Goal: Task Accomplishment & Management: Use online tool/utility

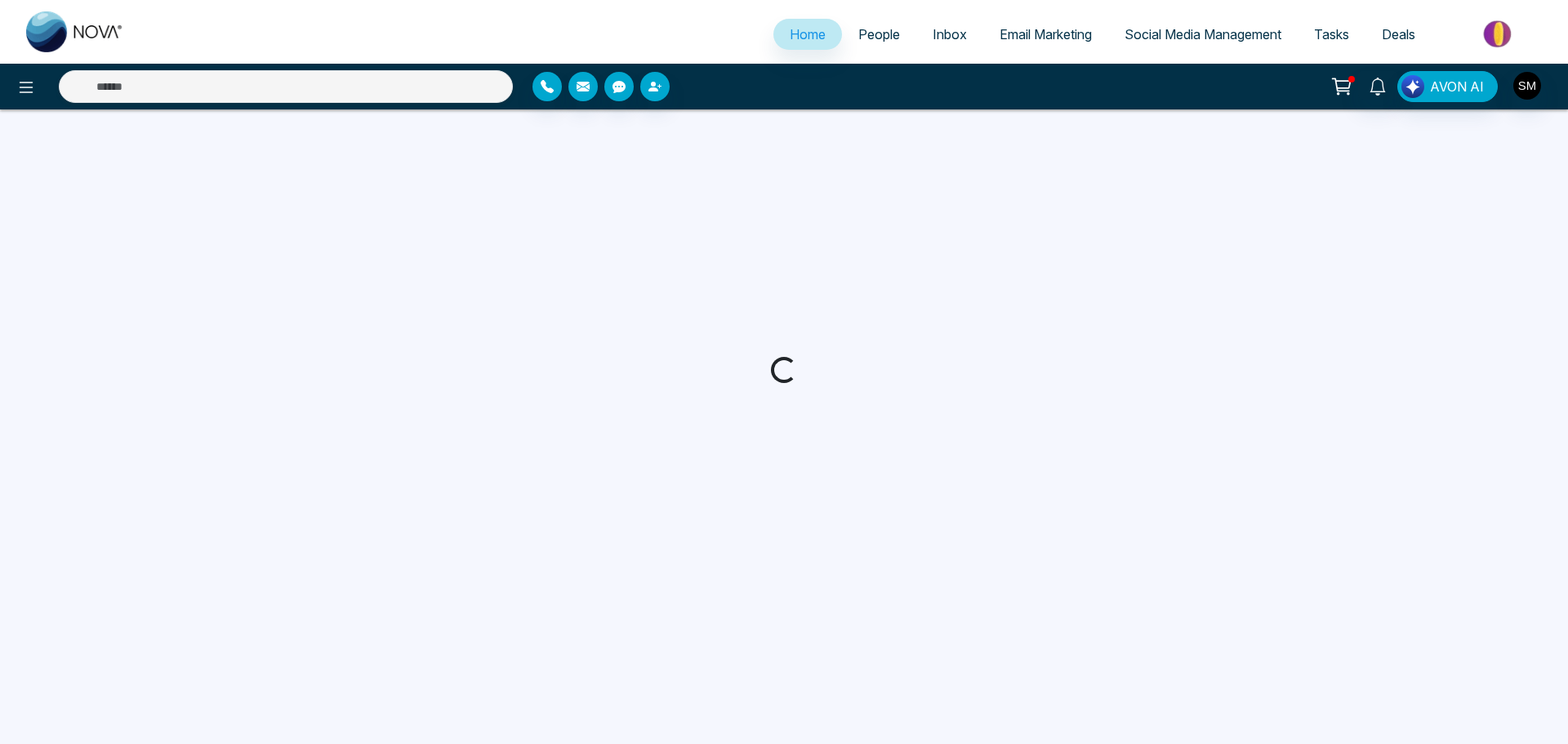
select select "*"
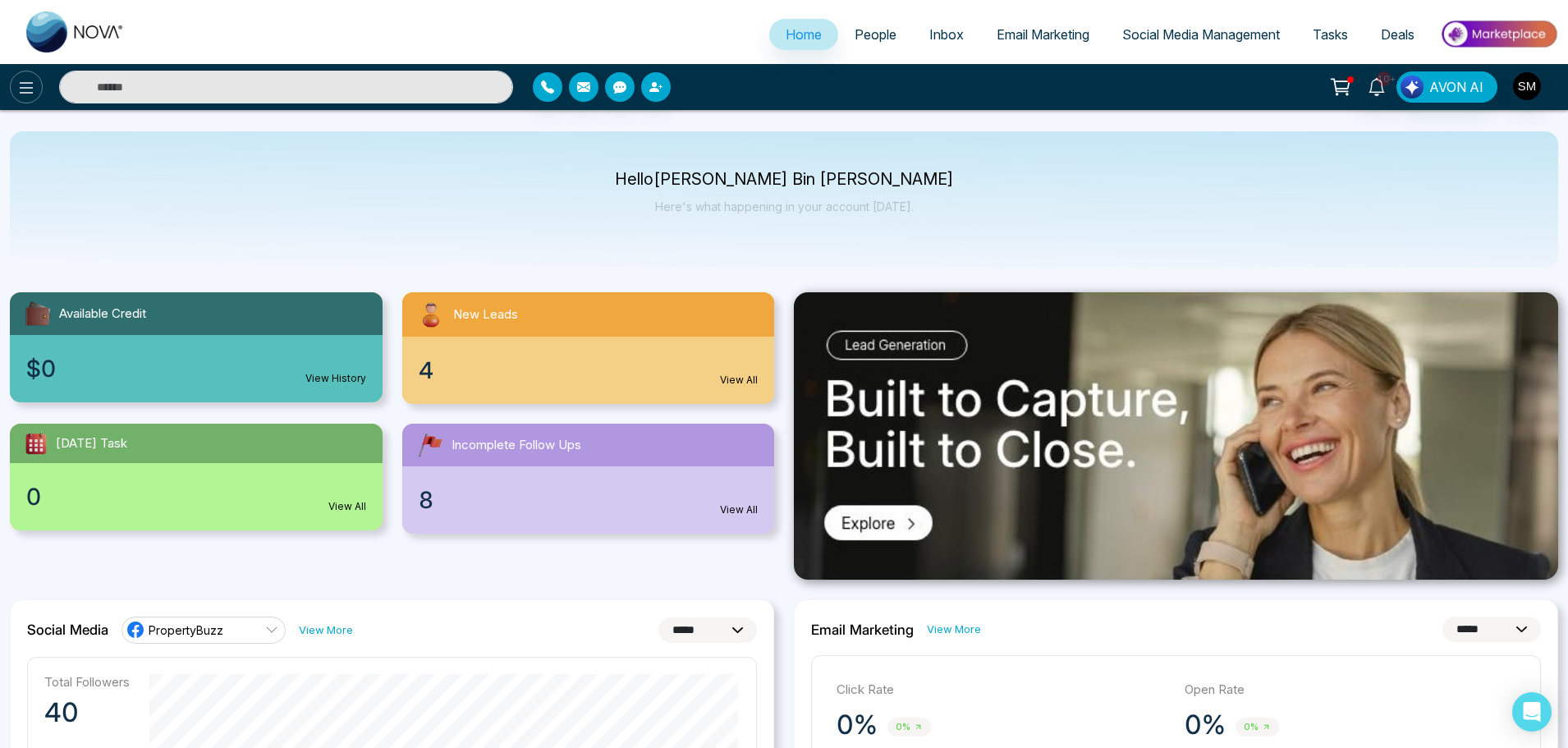
click at [24, 87] on icon at bounding box center [26, 87] width 20 height 20
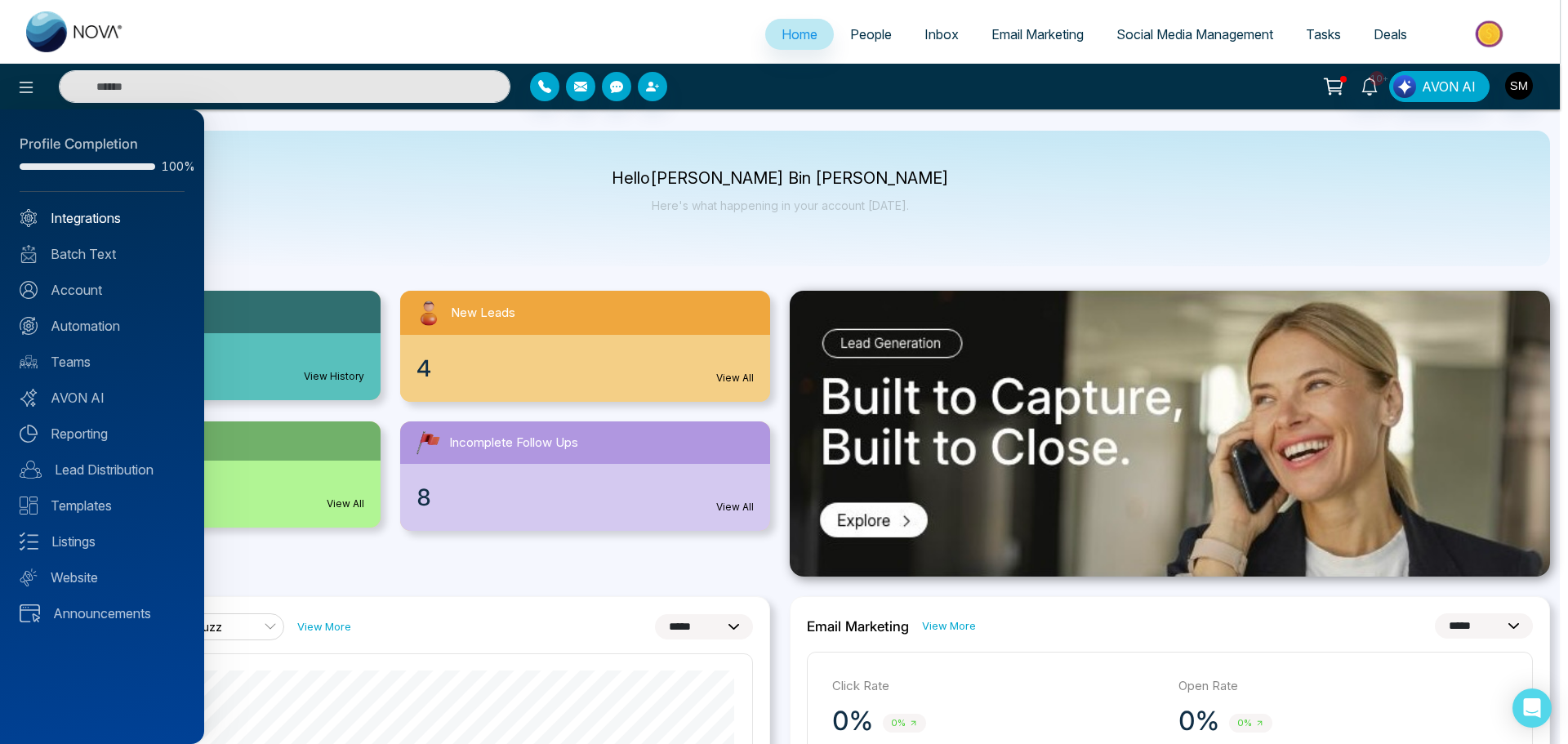
click at [84, 221] on link "Integrations" at bounding box center [101, 218] width 165 height 20
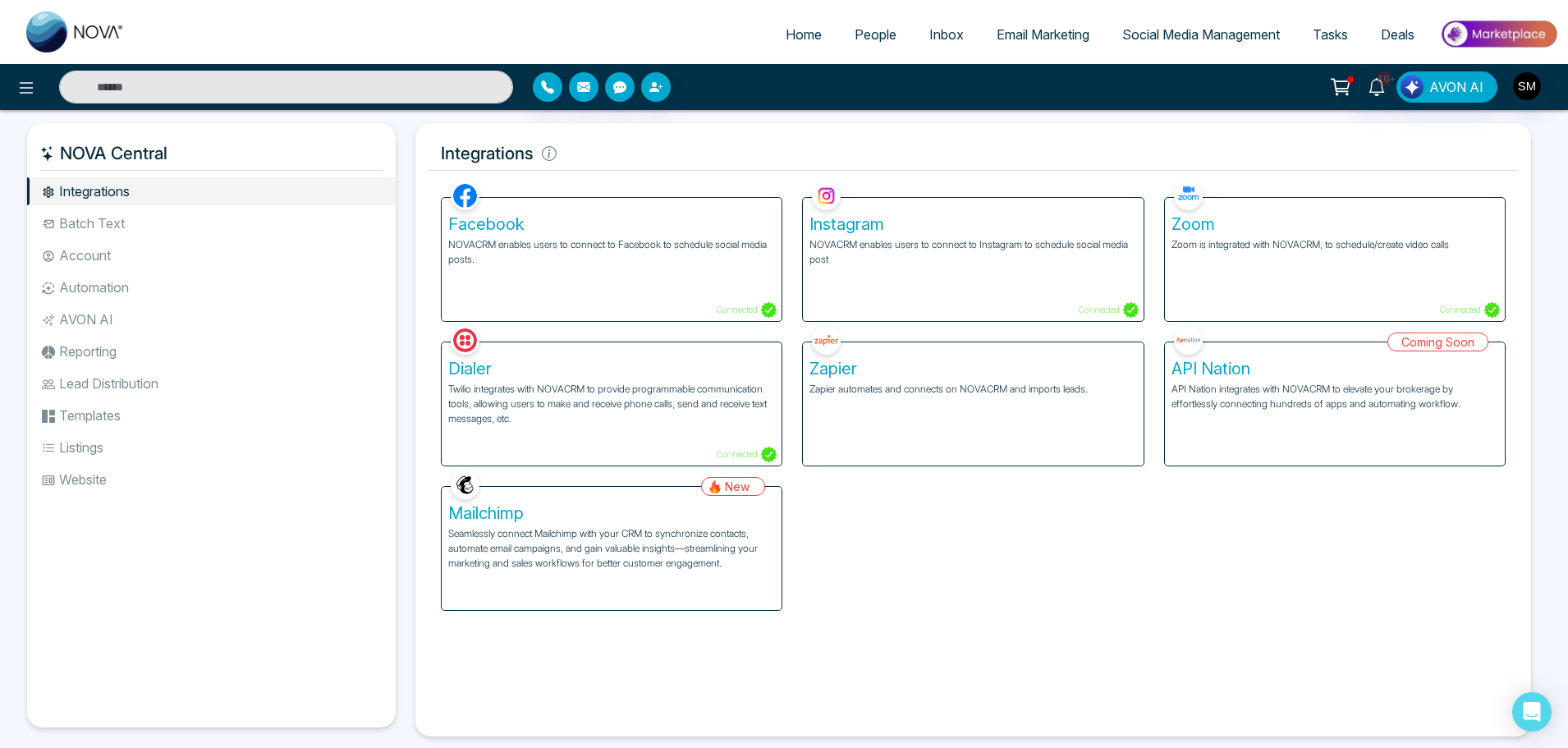
click at [89, 256] on li "Account" at bounding box center [211, 255] width 369 height 28
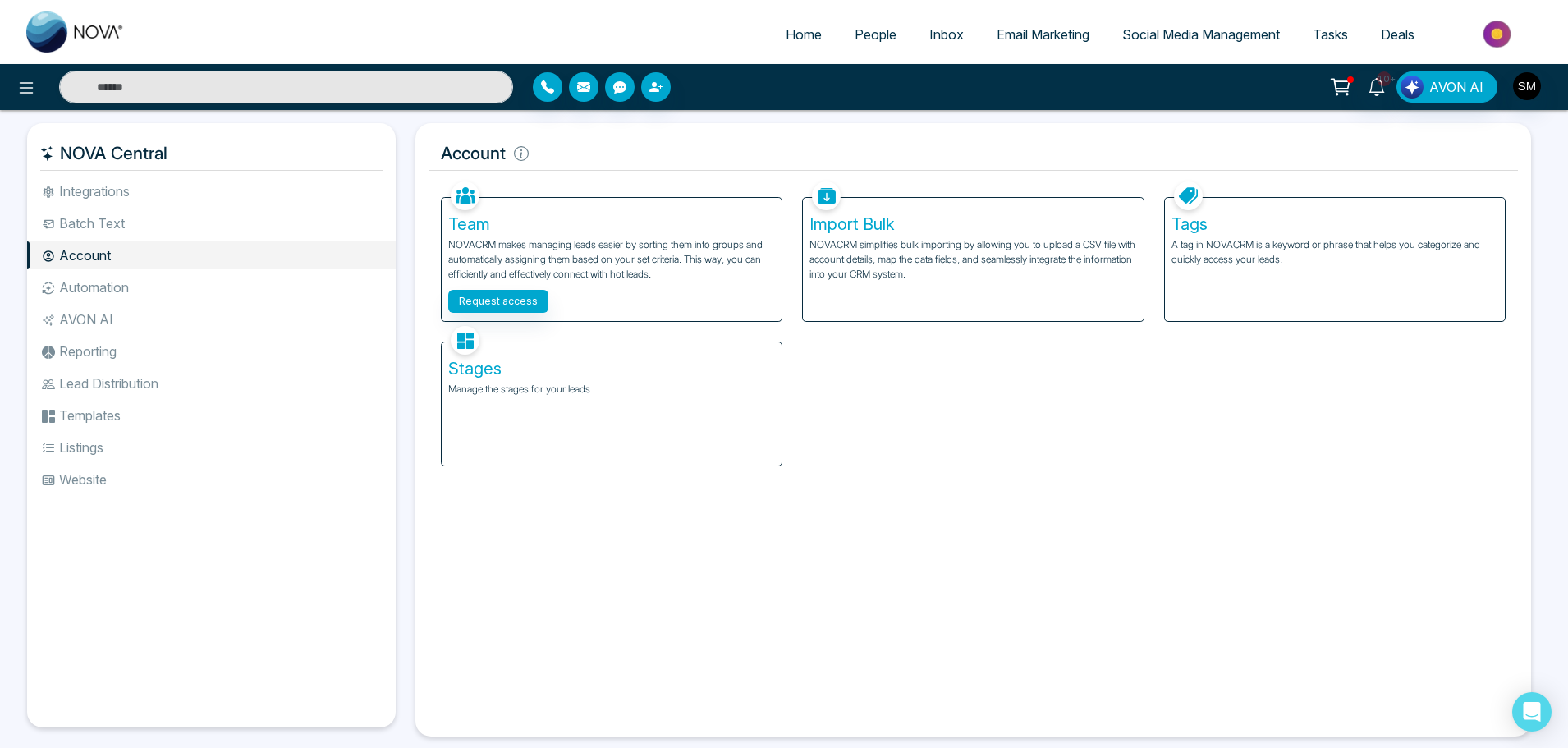
click at [96, 287] on li "Automation" at bounding box center [211, 287] width 369 height 28
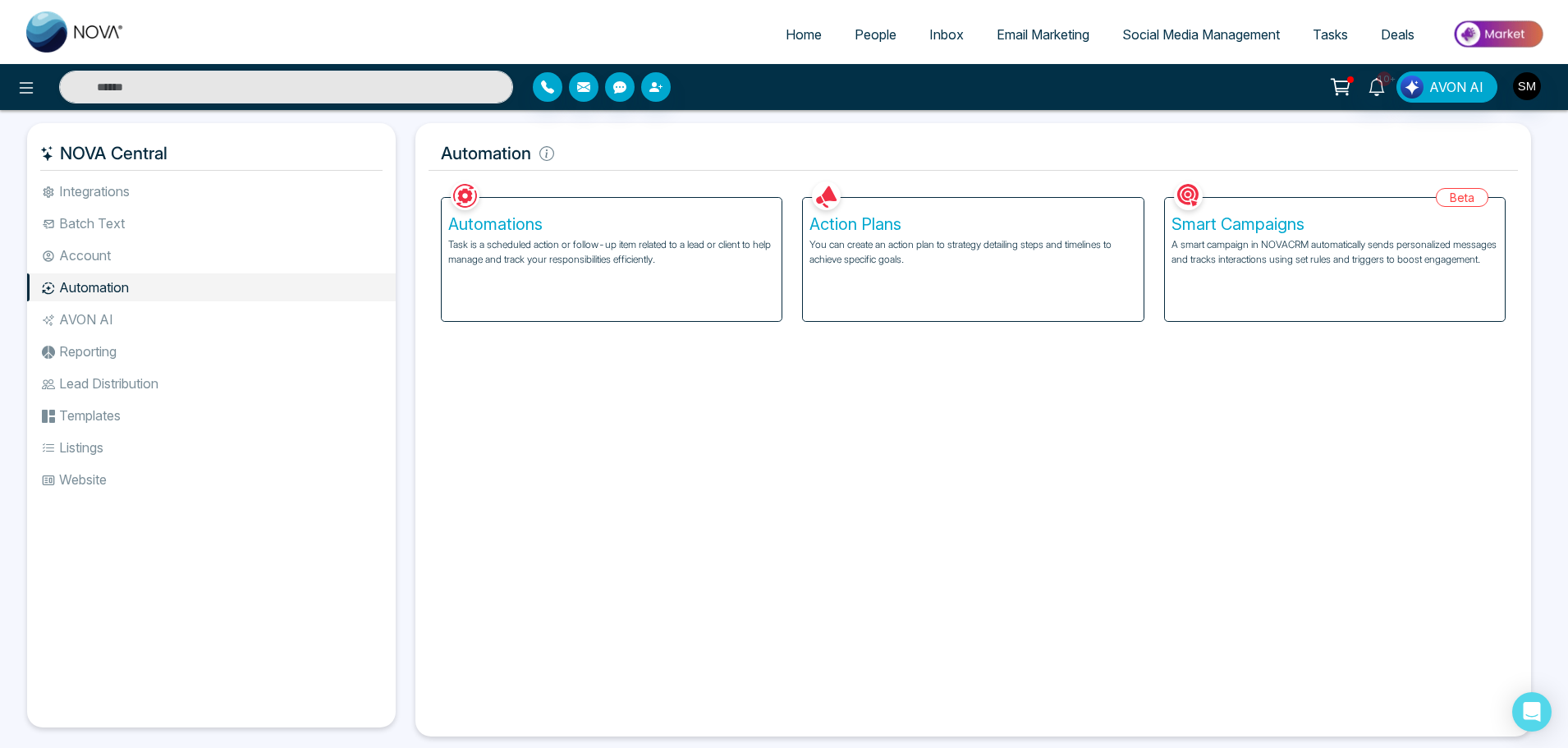
click at [99, 383] on li "Lead Distribution" at bounding box center [211, 383] width 369 height 28
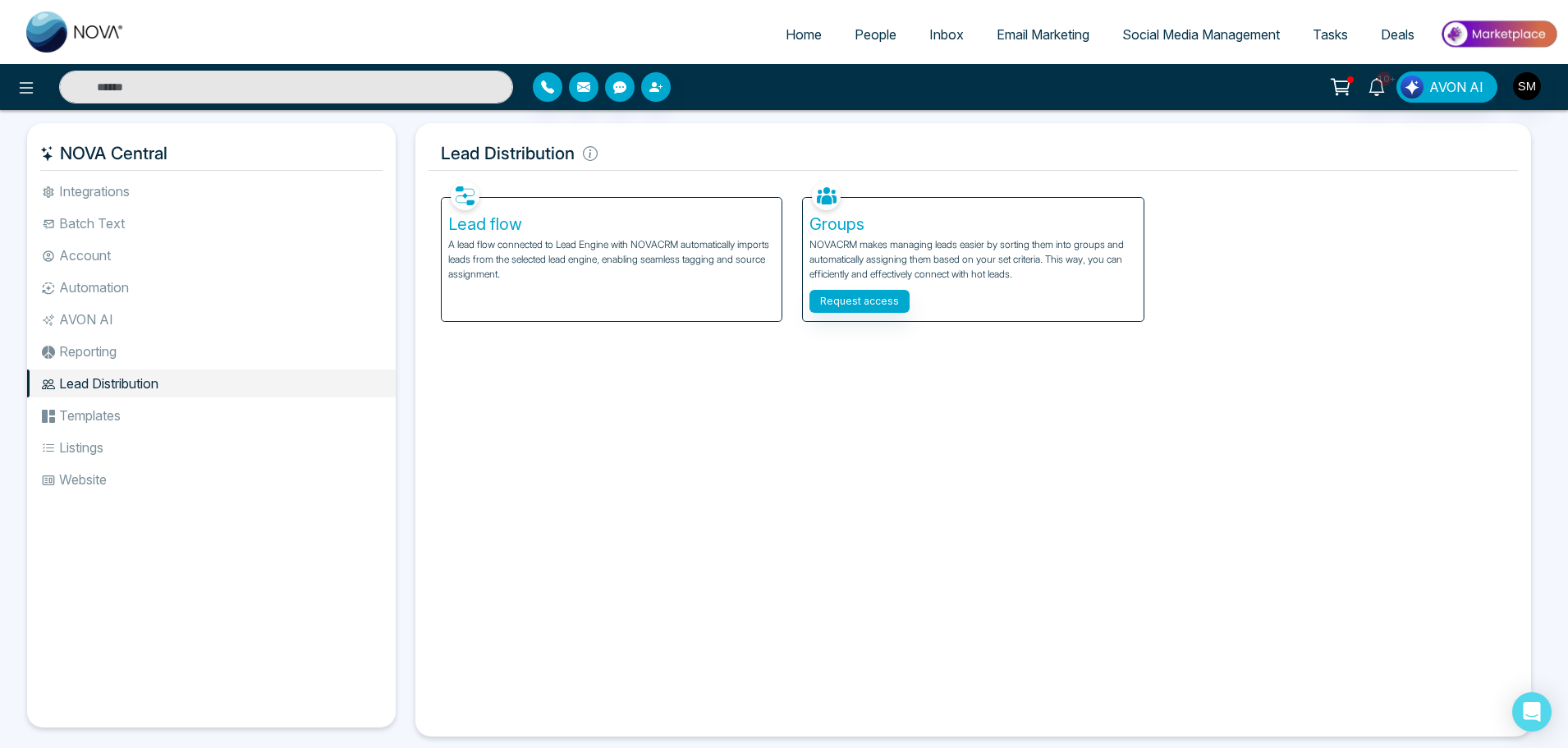
click at [574, 239] on p "A lead flow connected to Lead Engine with NOVACRM automatically imports leads f…" at bounding box center [611, 259] width 327 height 44
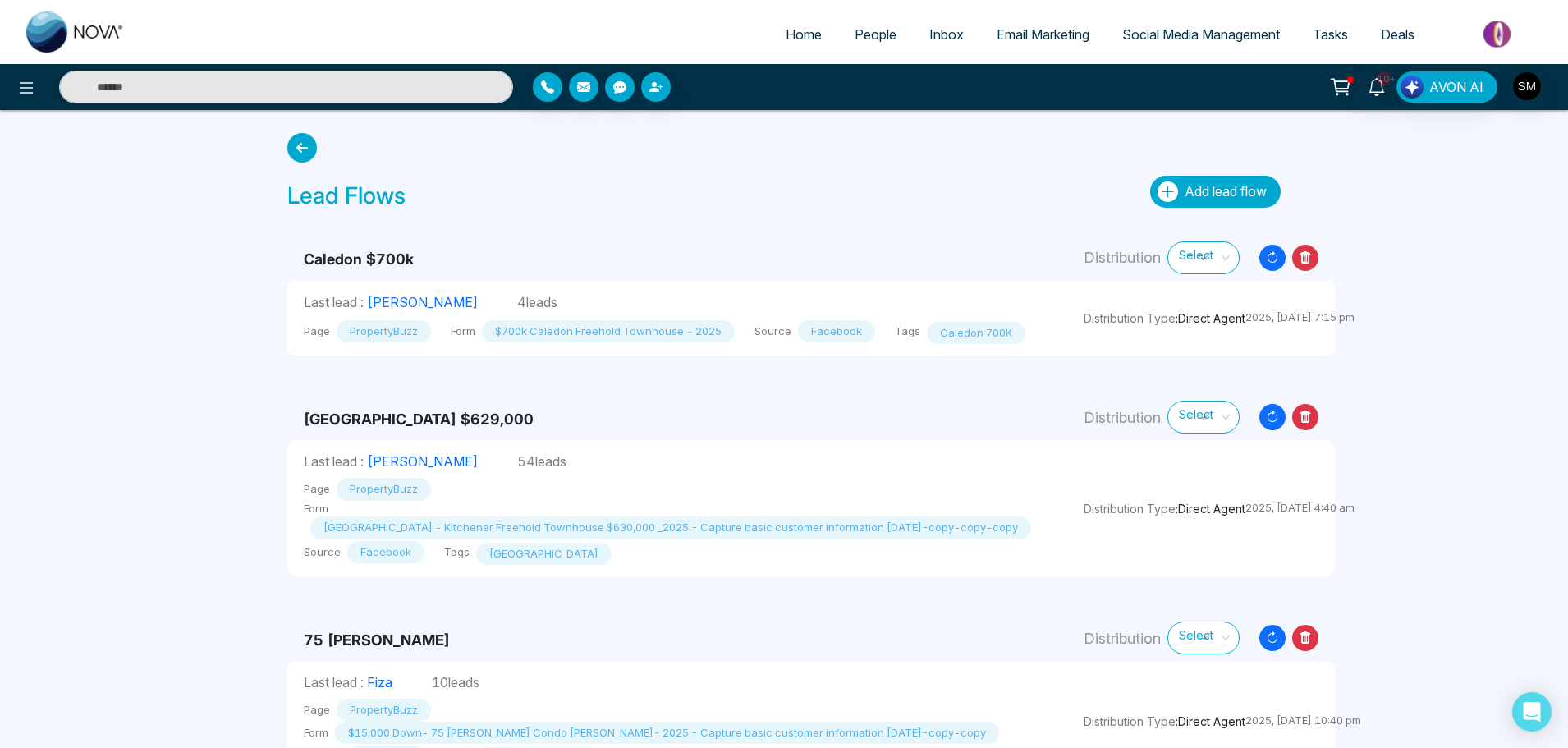
click at [1215, 193] on span "Add lead flow" at bounding box center [1227, 192] width 82 height 17
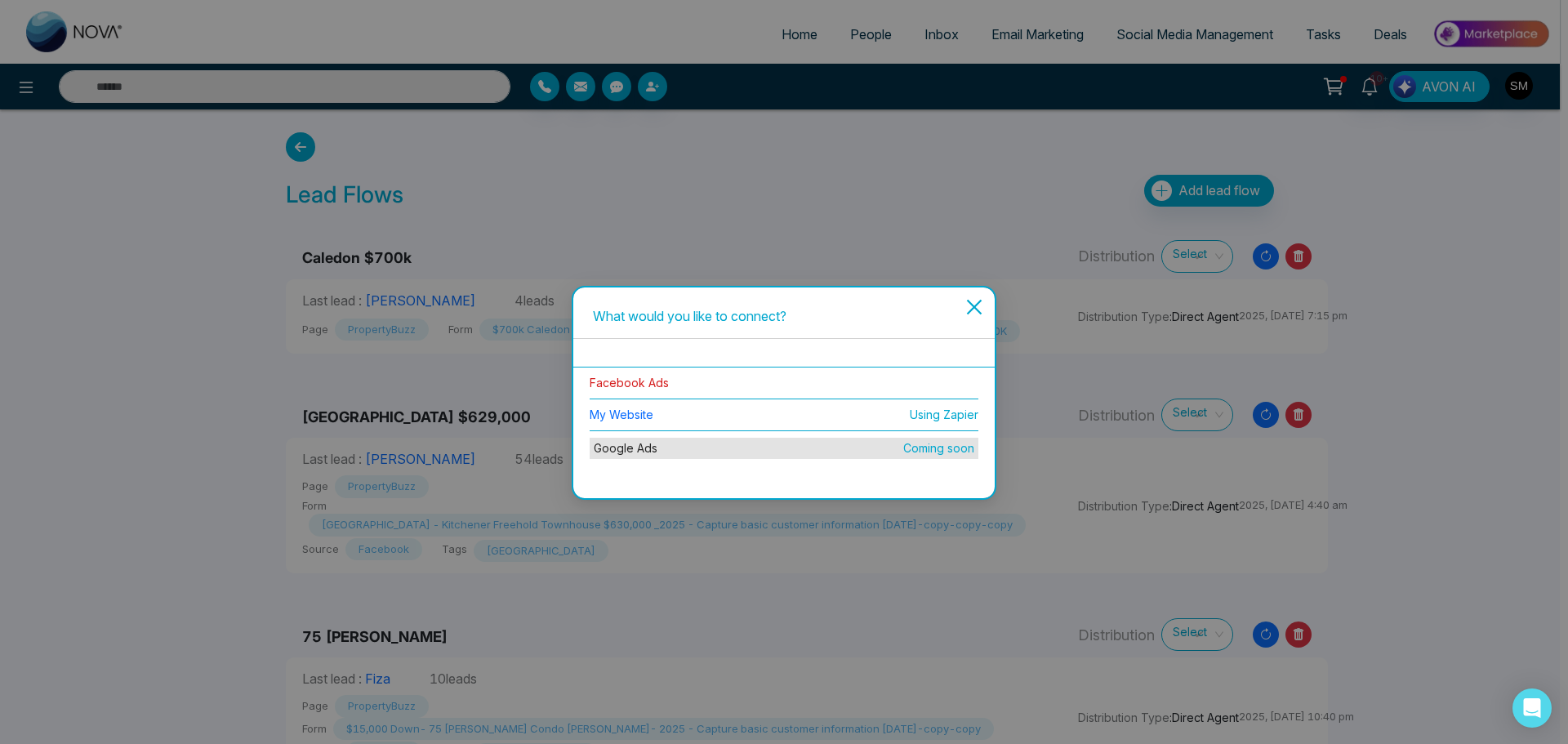
click at [651, 388] on link "Facebook Ads" at bounding box center [629, 382] width 79 height 14
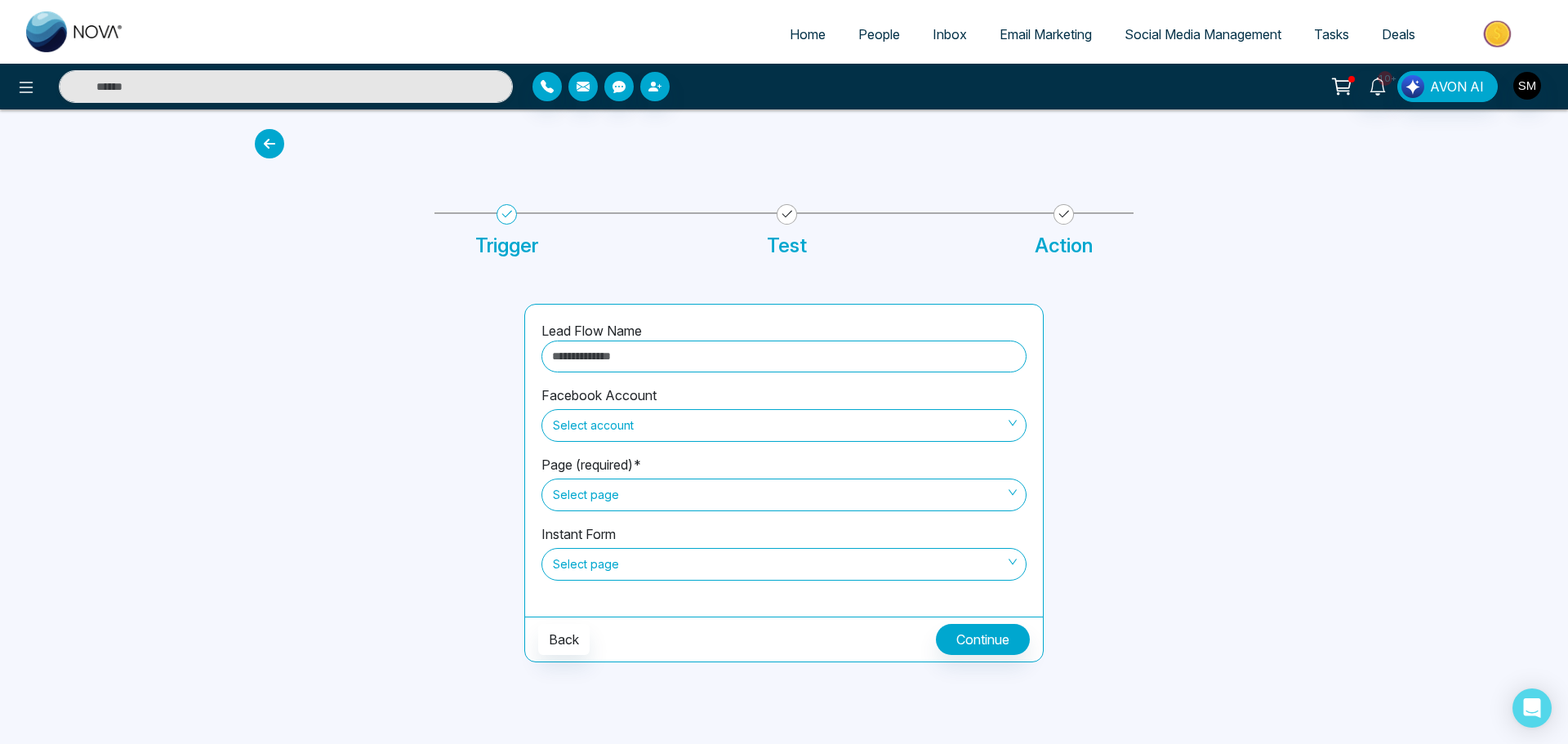
click at [631, 427] on span "Select account" at bounding box center [784, 425] width 462 height 28
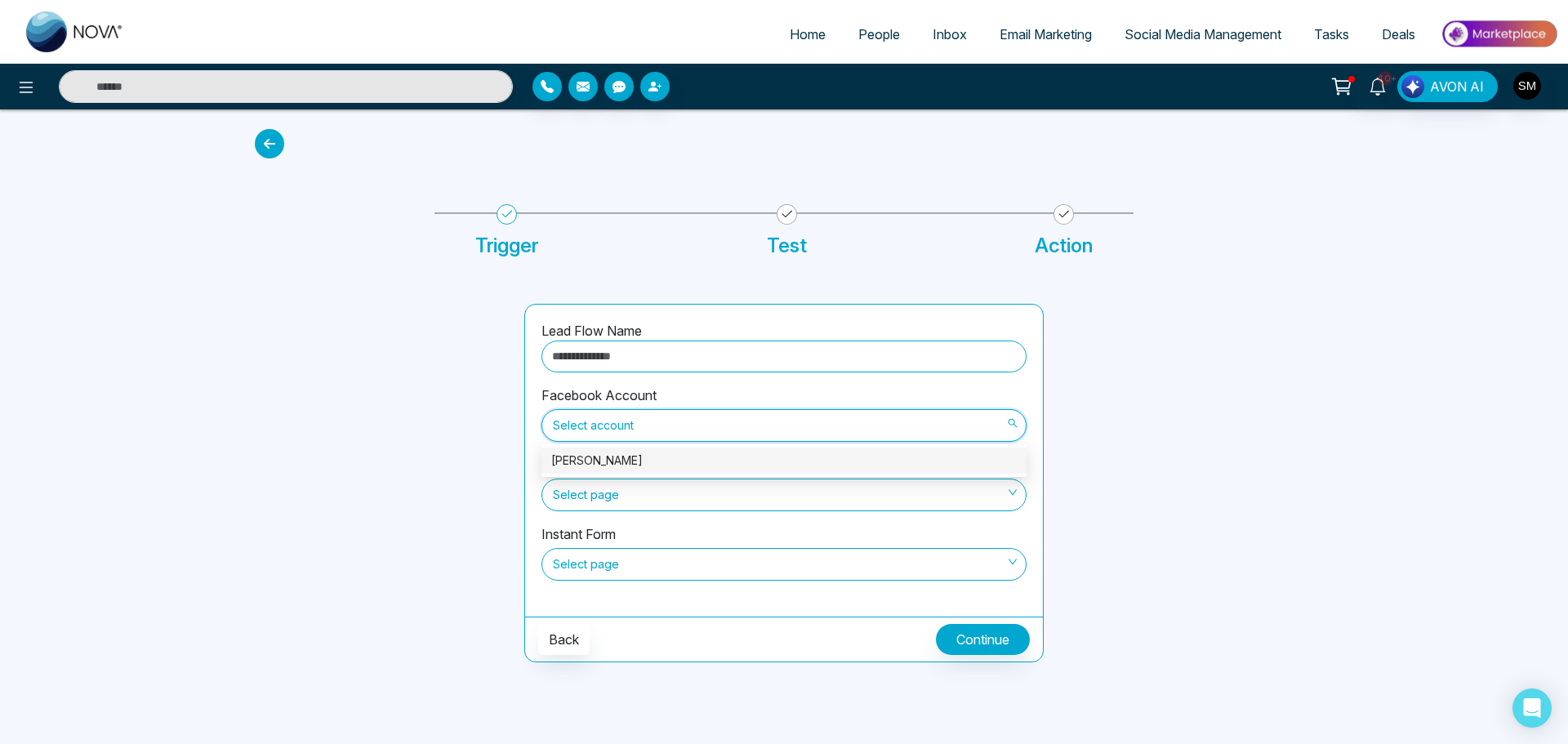
click at [621, 459] on div "[PERSON_NAME]" at bounding box center [784, 459] width 465 height 18
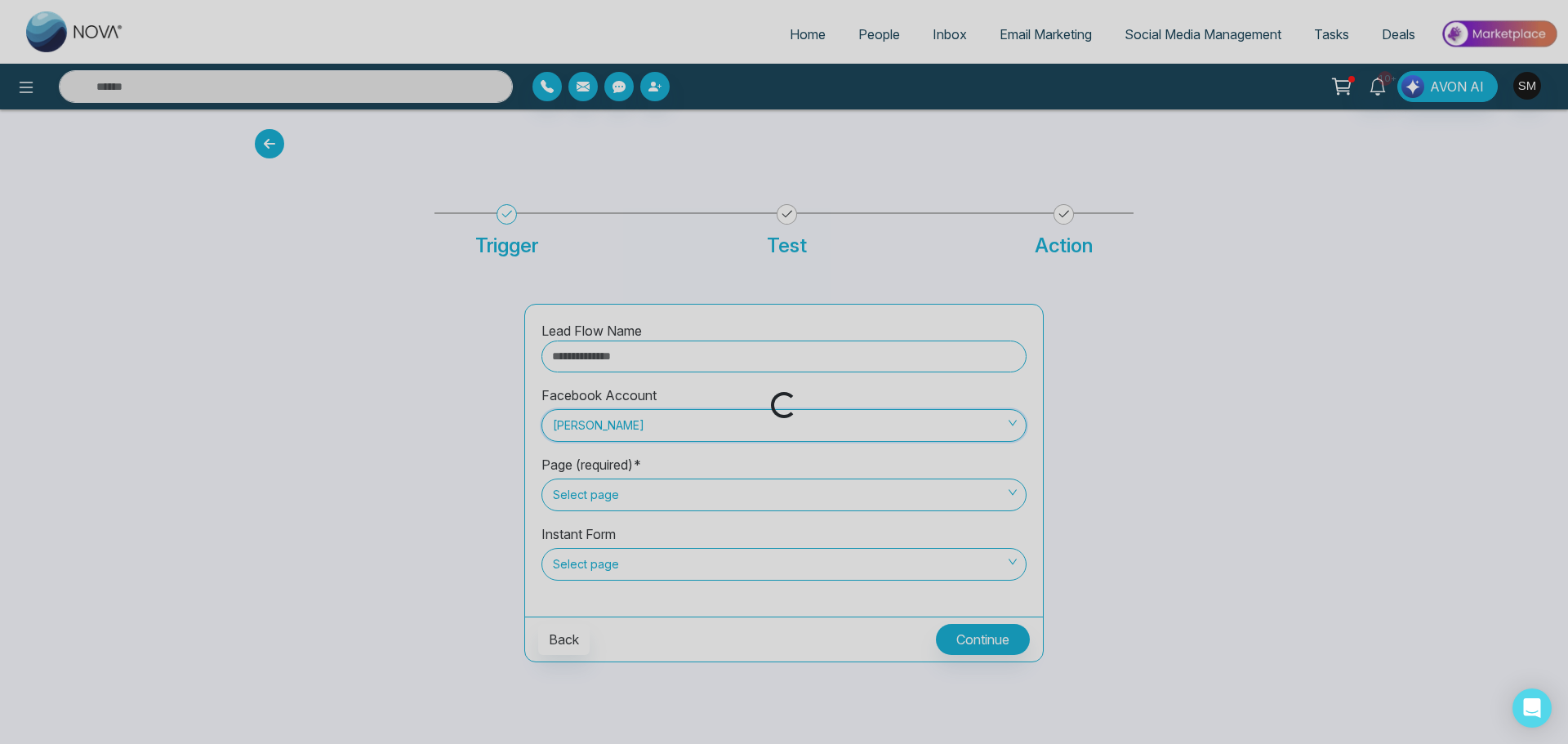
click at [621, 500] on span "Select page" at bounding box center [784, 495] width 462 height 28
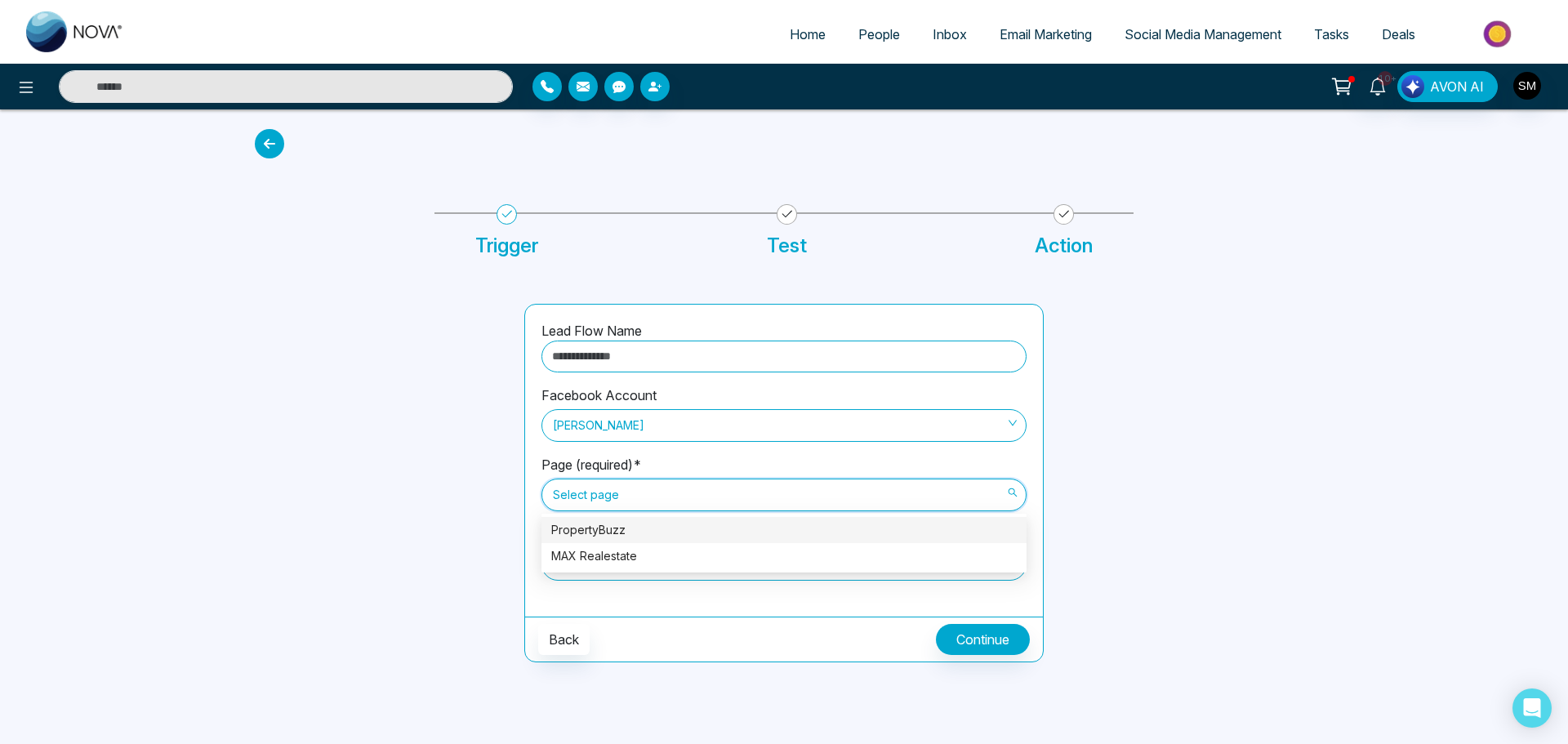
click at [604, 527] on div "PropertyBuzz" at bounding box center [784, 529] width 465 height 18
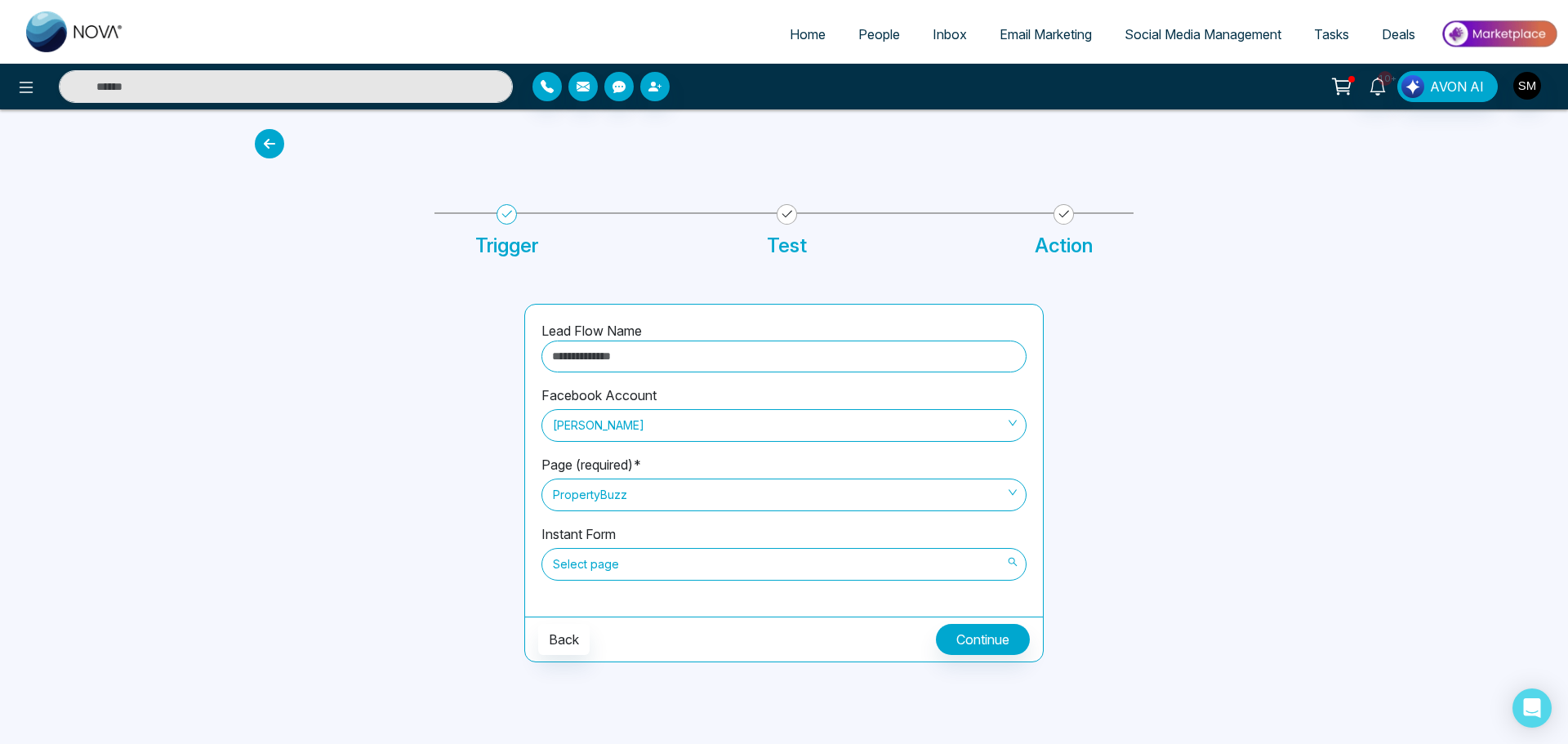
click at [635, 567] on span "Select page" at bounding box center [784, 565] width 462 height 28
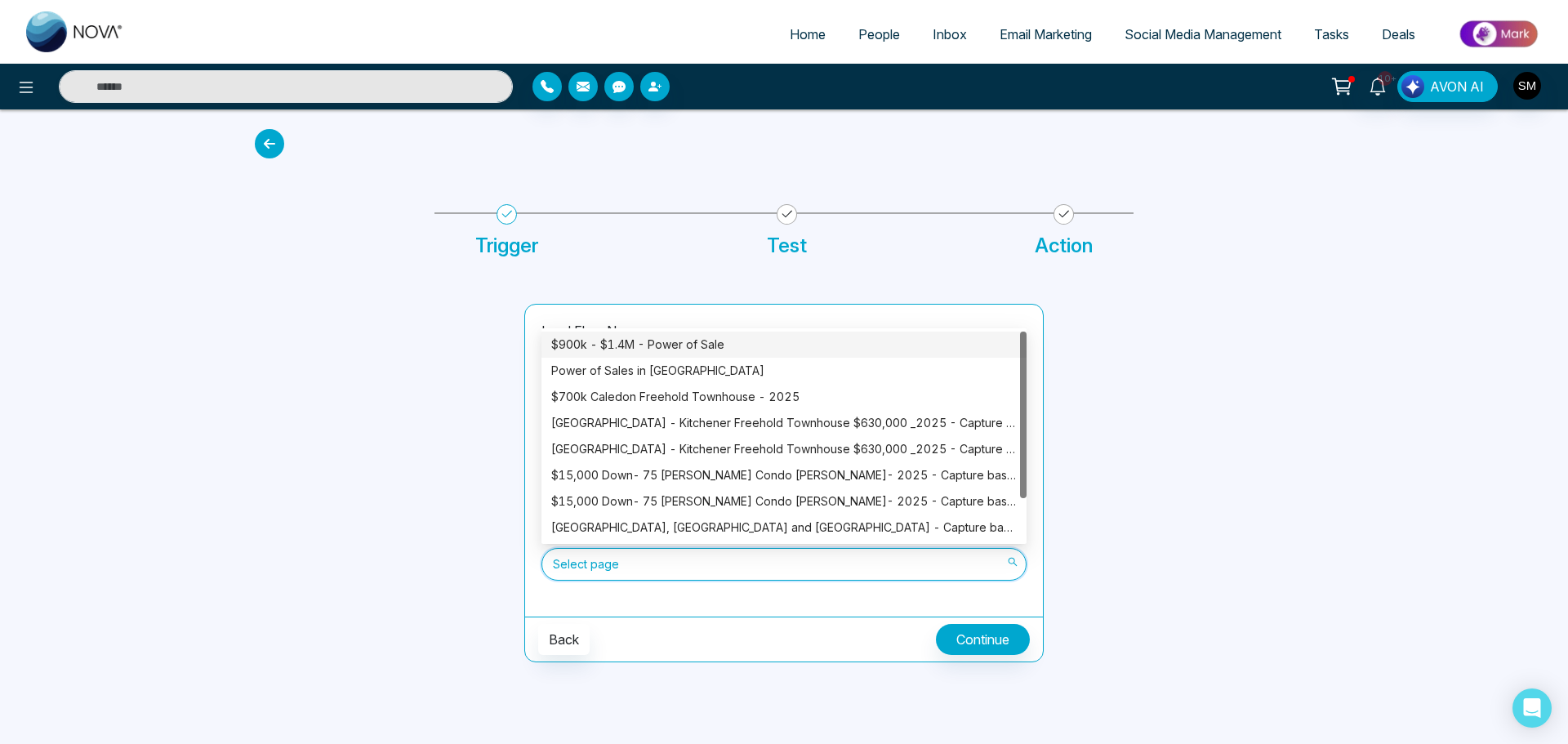
click at [641, 342] on div "$900k - $1.4M - Power of Sale" at bounding box center [784, 344] width 465 height 18
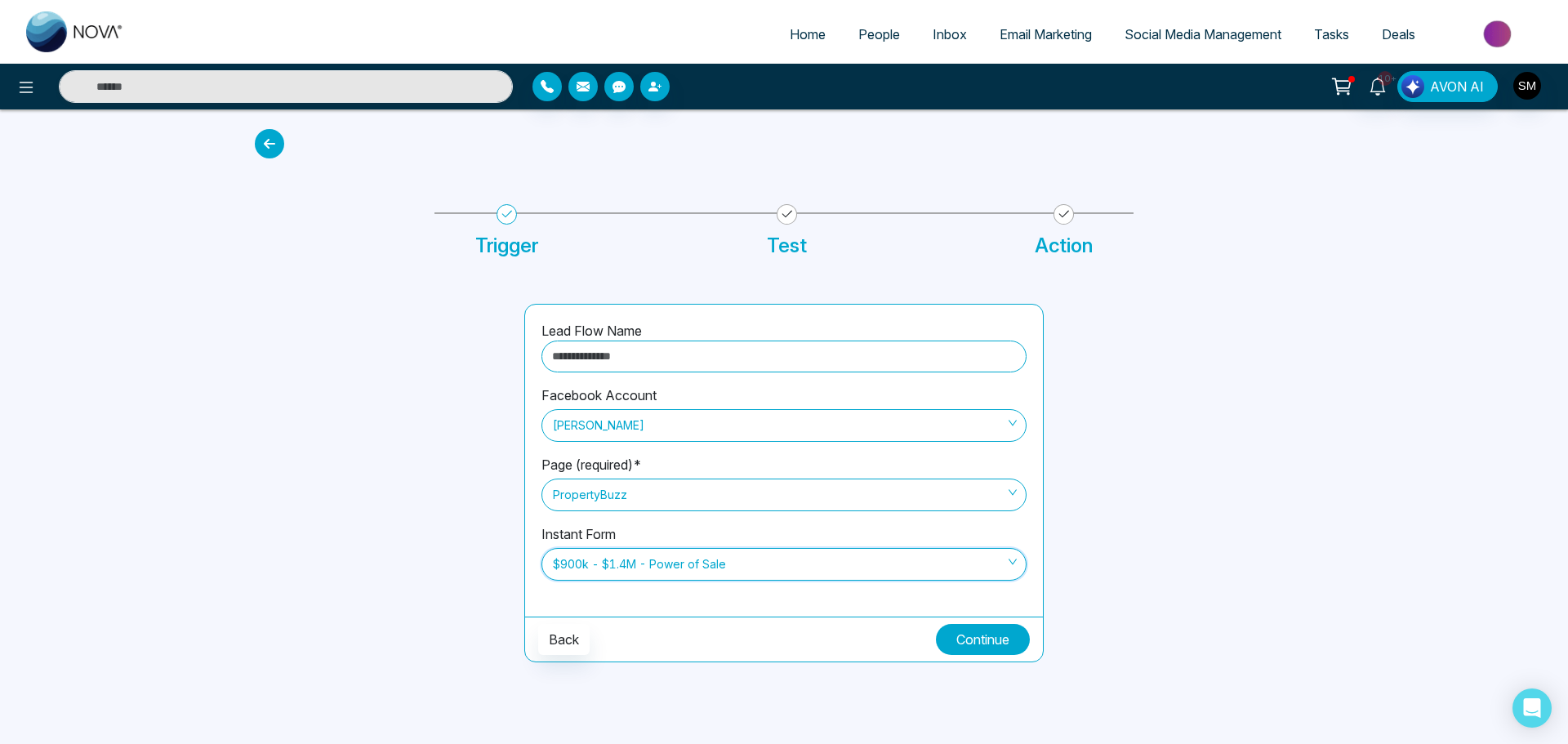
click at [987, 640] on button "Continue" at bounding box center [983, 639] width 94 height 31
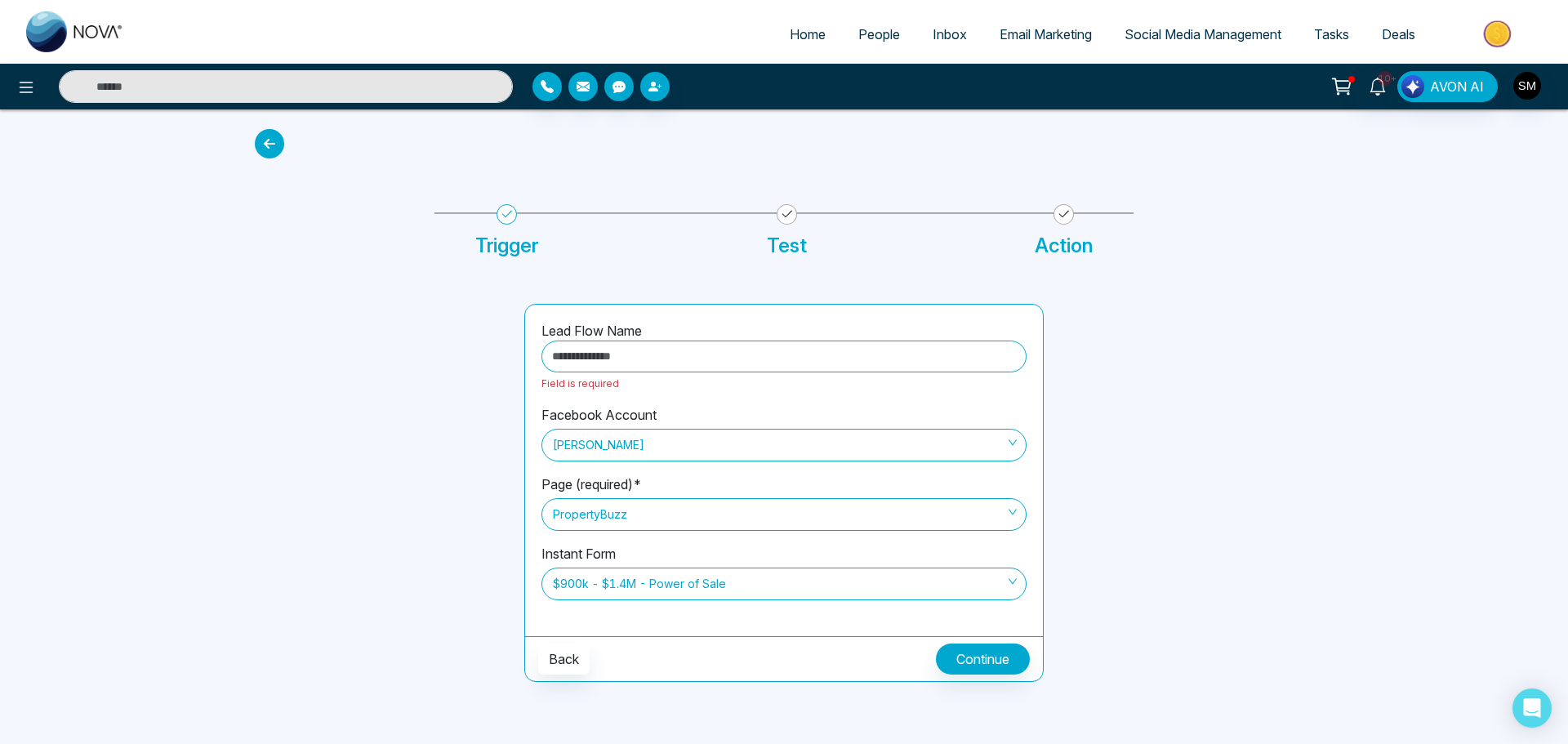
click at [678, 355] on input "text" at bounding box center [784, 356] width 485 height 32
type input "**********"
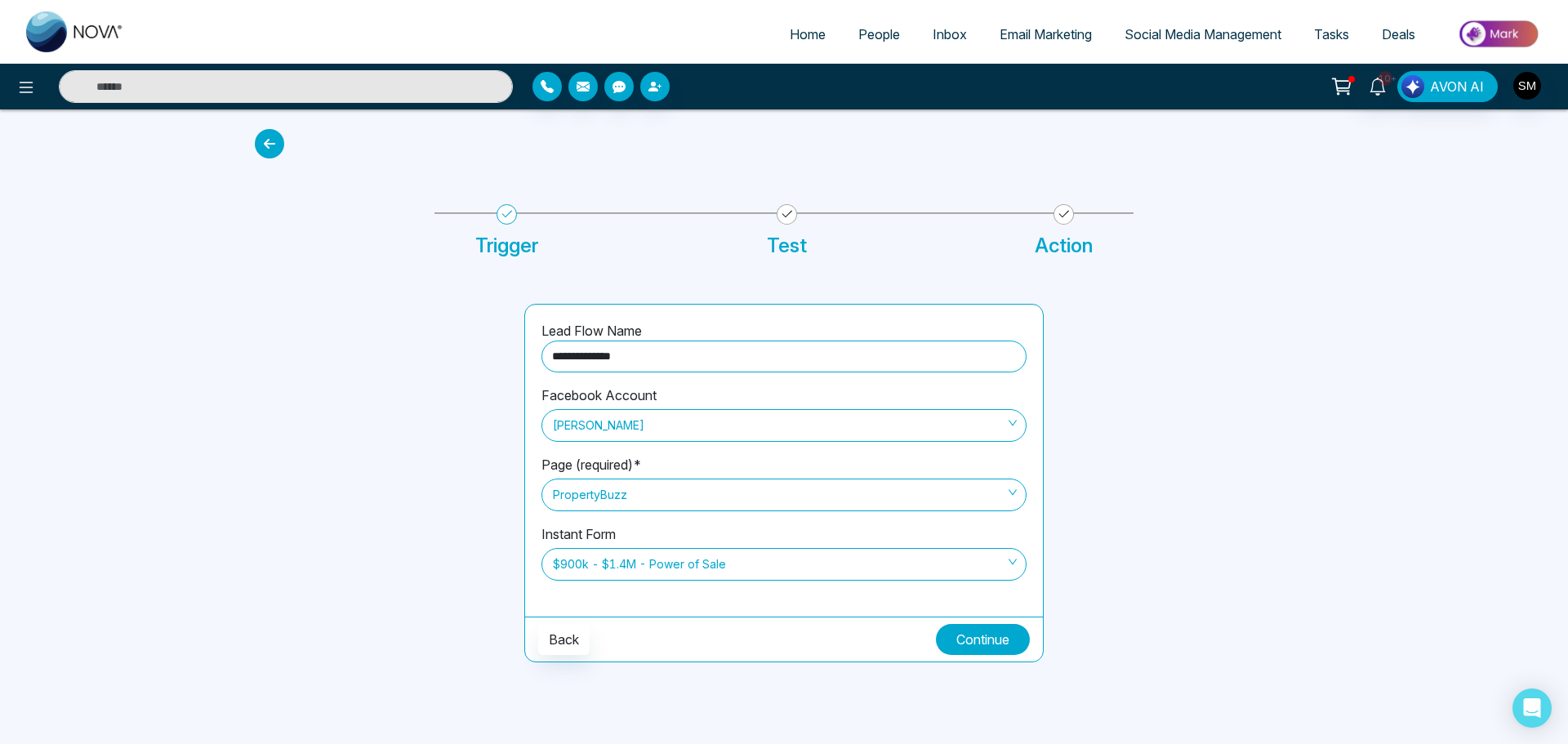
click at [1007, 643] on button "Continue" at bounding box center [983, 639] width 94 height 31
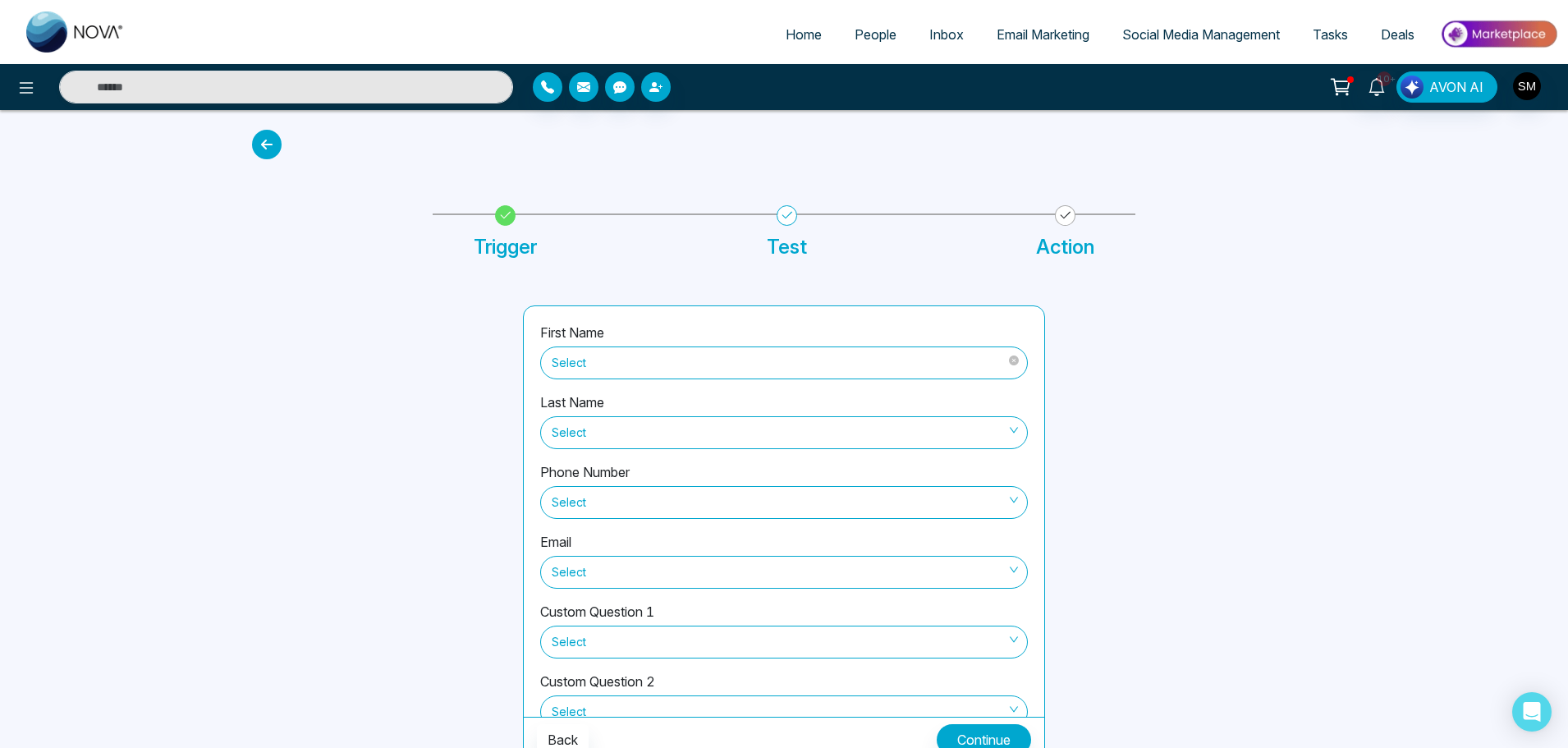
click at [591, 359] on span "Select" at bounding box center [784, 363] width 465 height 28
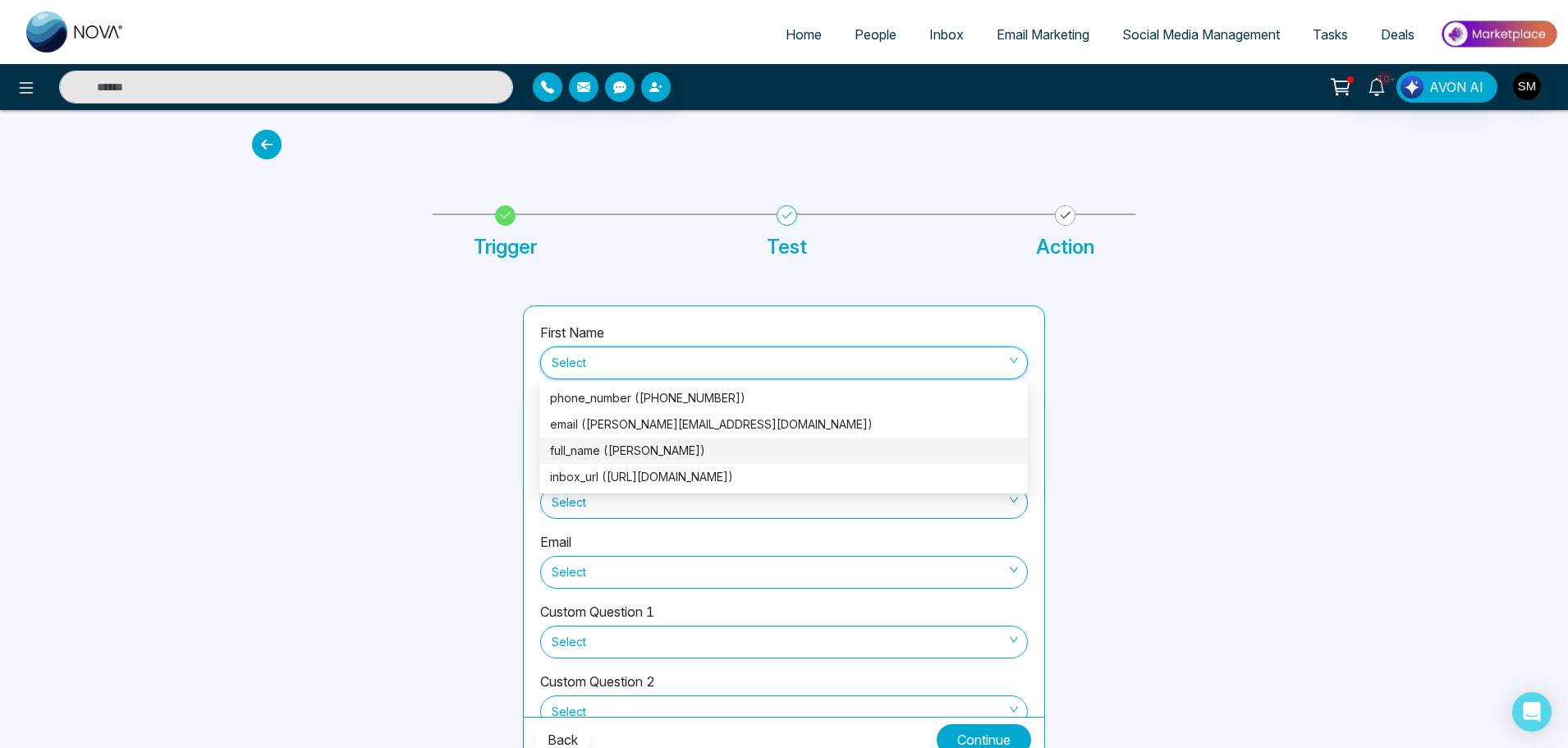
click at [595, 447] on div "full_name ([PERSON_NAME])" at bounding box center [784, 450] width 468 height 18
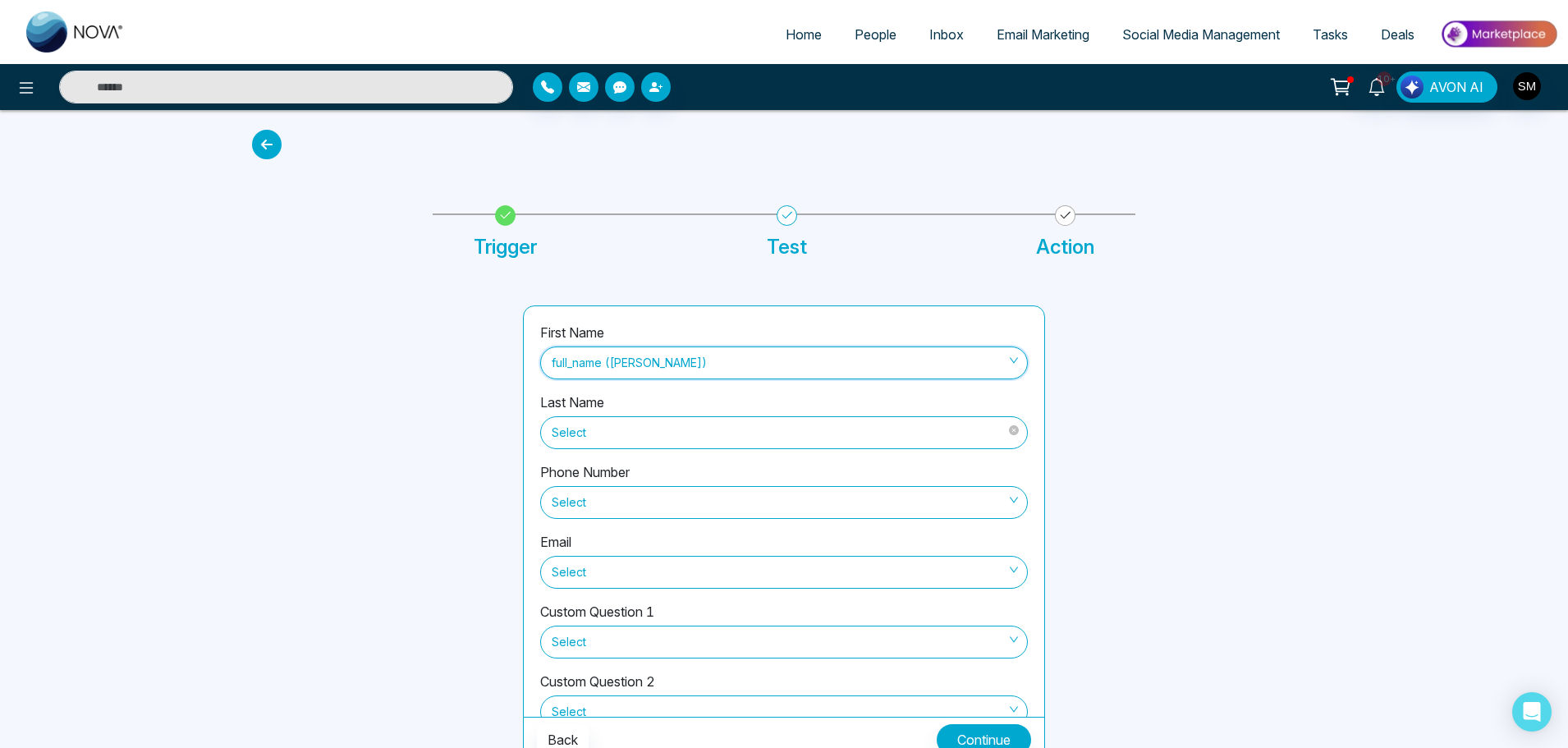
click at [613, 428] on span "Select" at bounding box center [784, 433] width 465 height 28
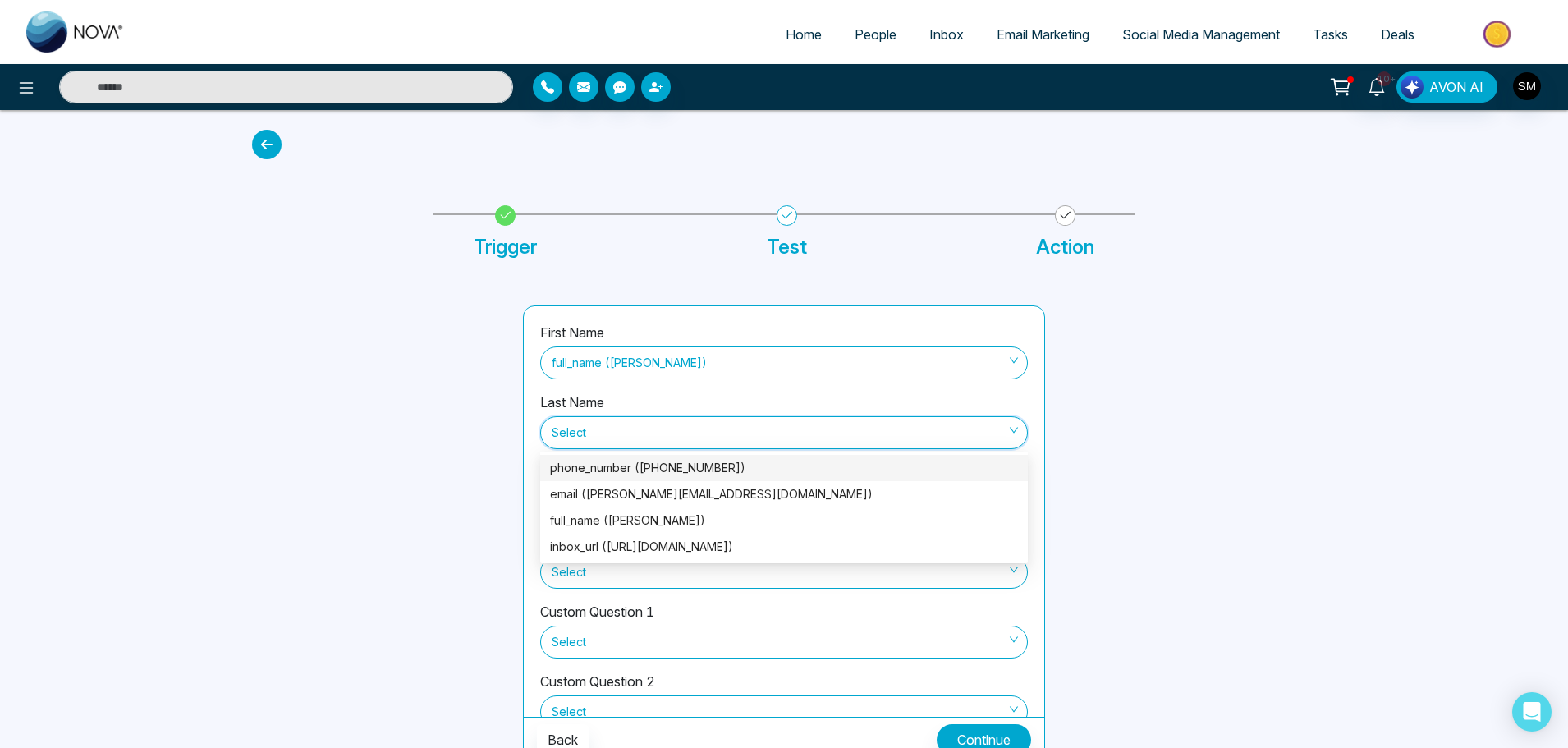
click at [655, 399] on div "Last Name Select Select" at bounding box center [784, 427] width 487 height 70
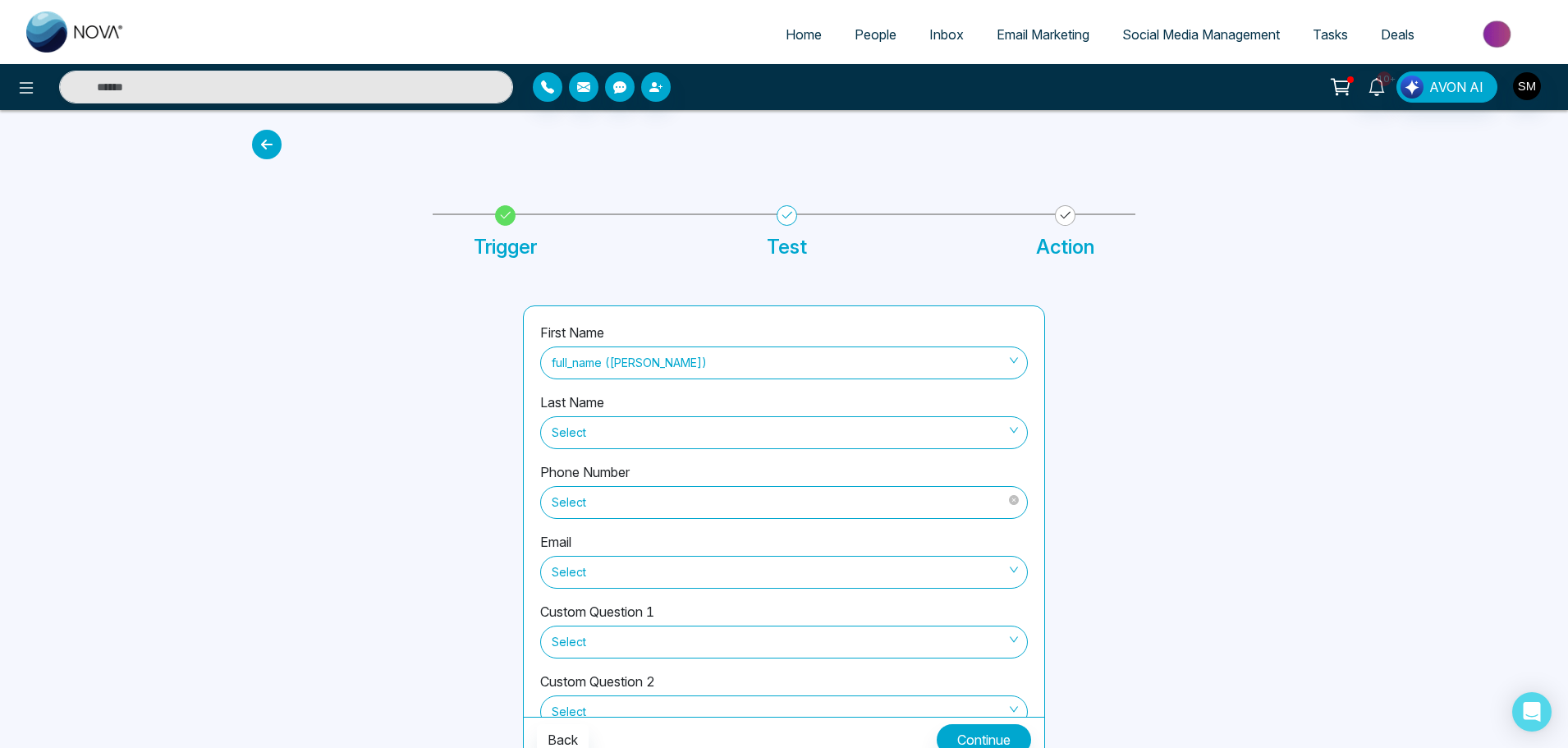
scroll to position [82, 0]
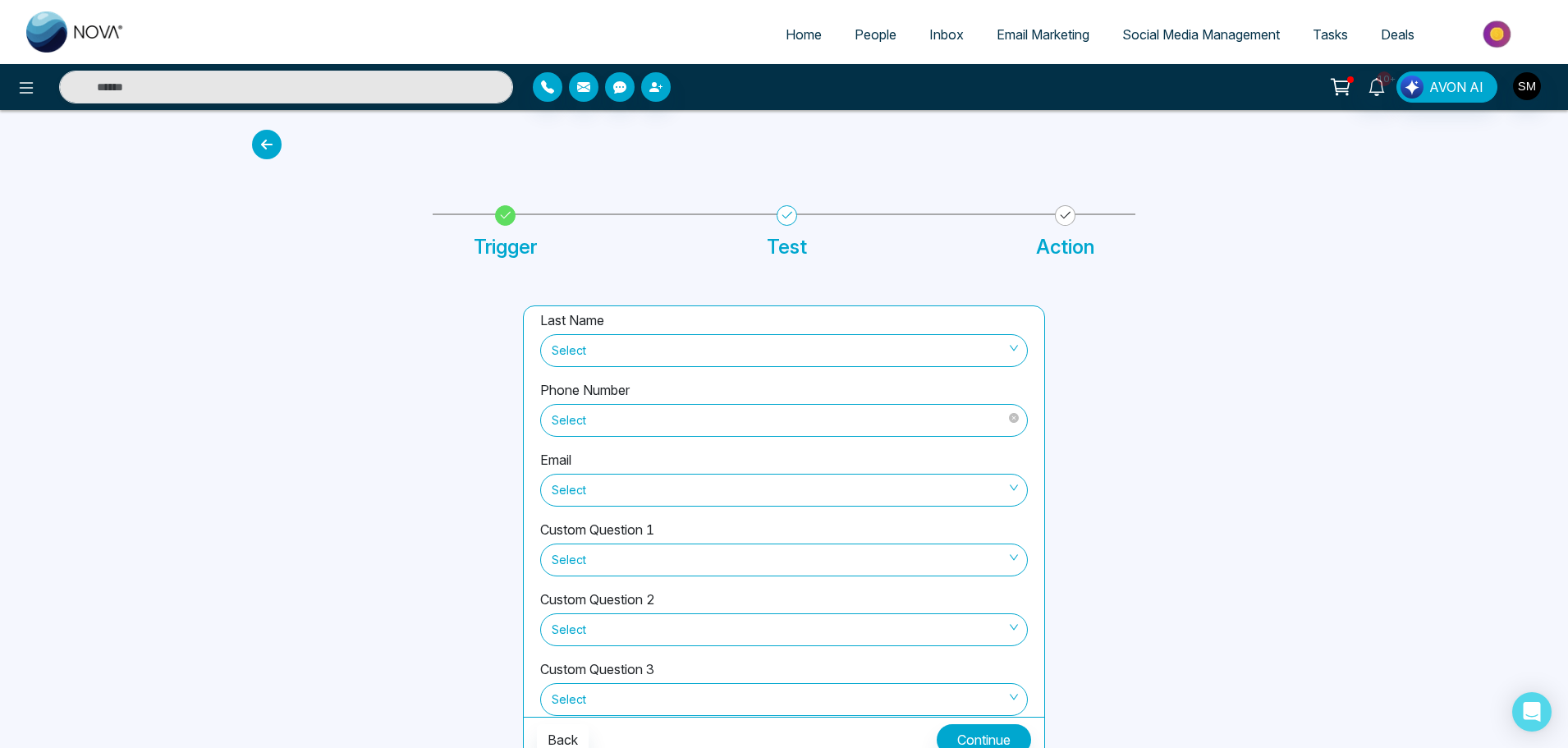
click at [707, 424] on span "Select" at bounding box center [784, 420] width 465 height 28
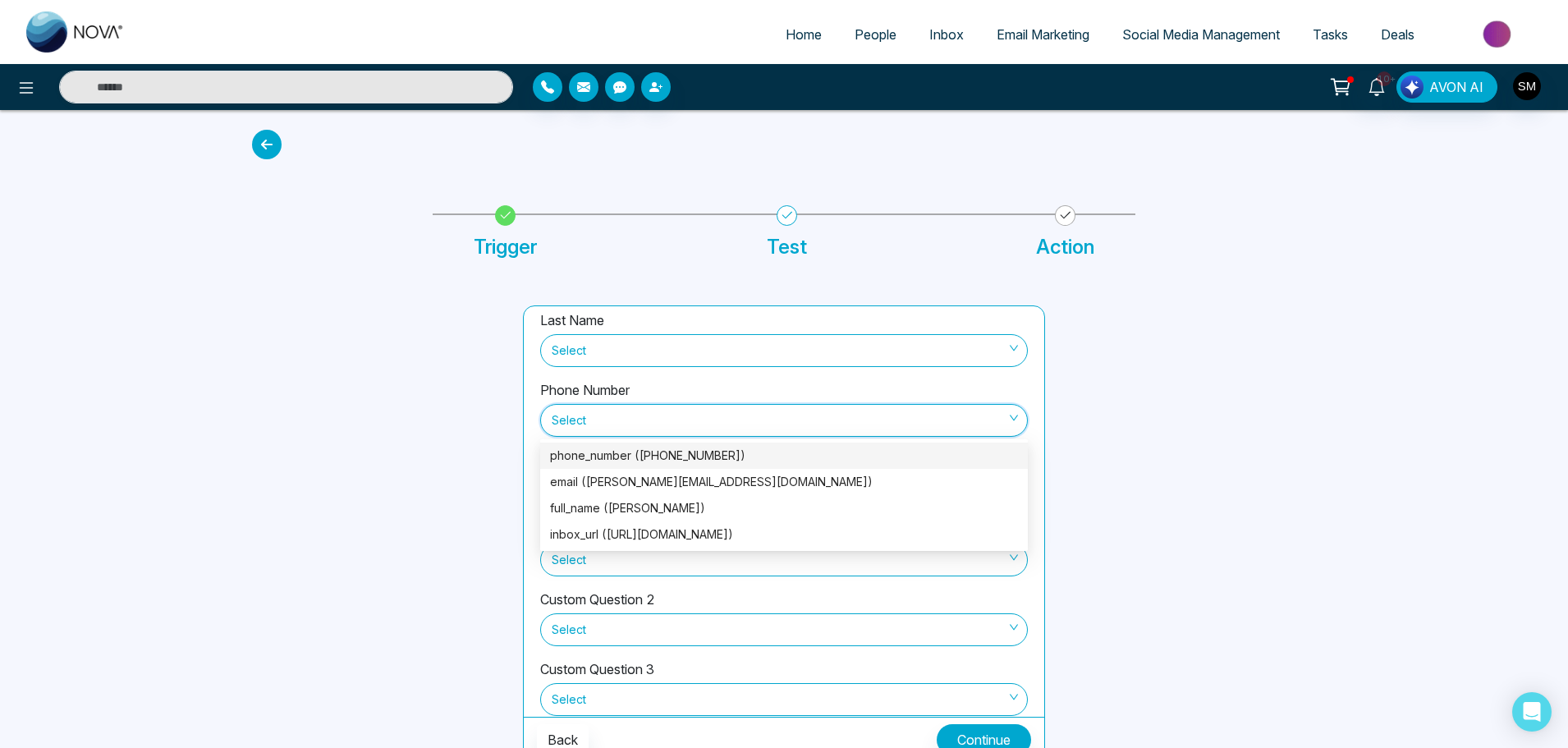
click at [674, 465] on div "phone_number ([PHONE_NUMBER])" at bounding box center [784, 455] width 487 height 26
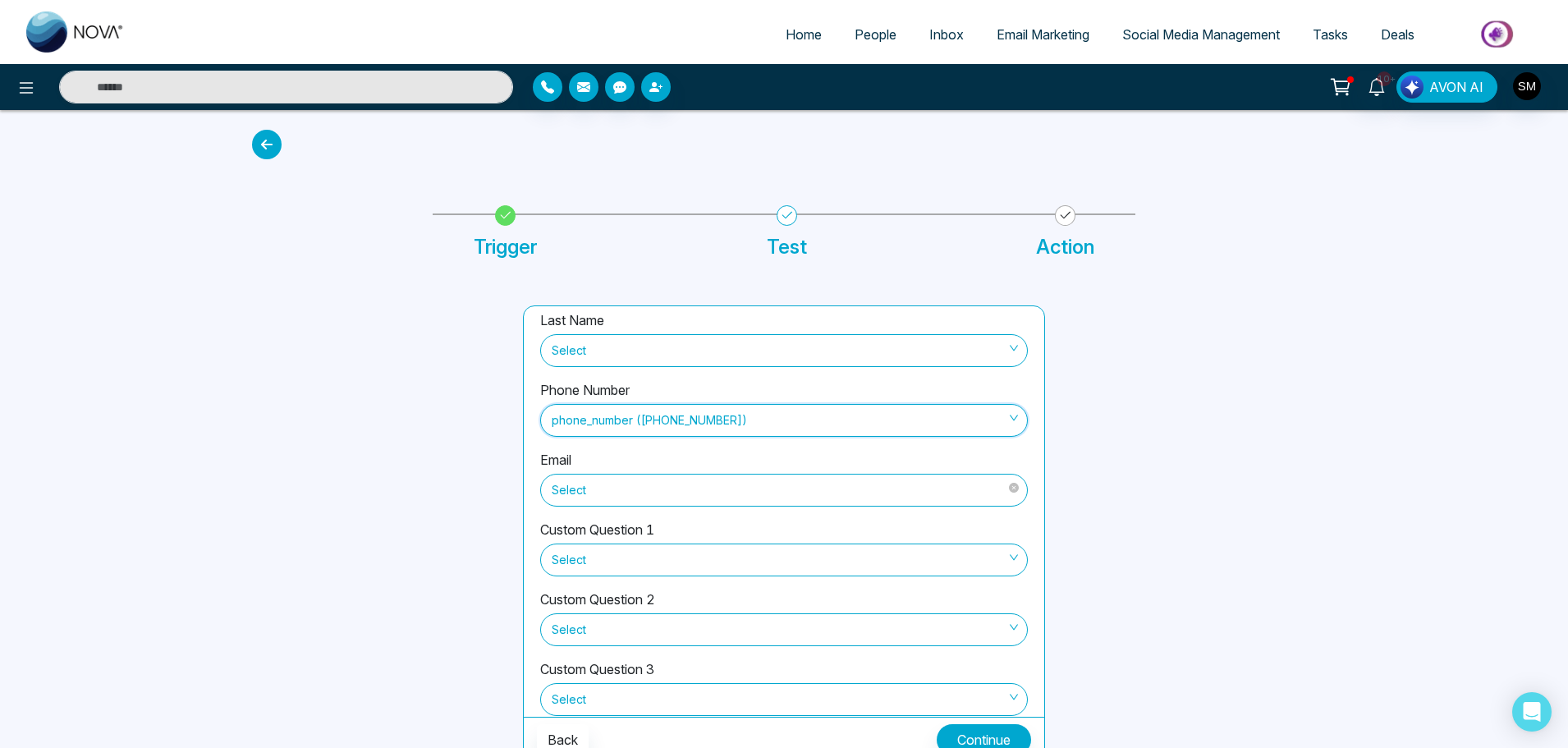
click at [687, 495] on span "Select" at bounding box center [784, 490] width 465 height 28
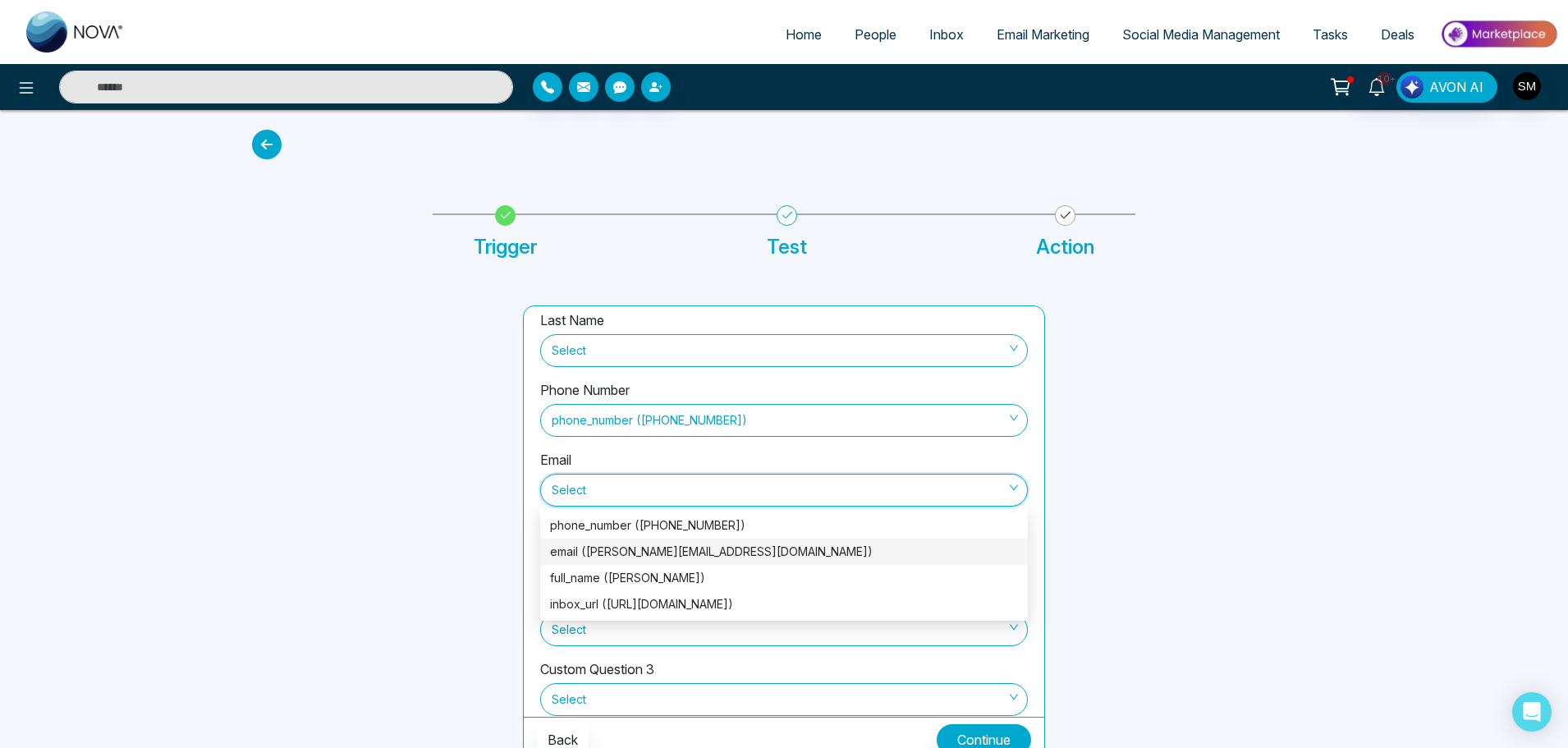
click at [660, 549] on div "email ([PERSON_NAME][EMAIL_ADDRESS][DOMAIN_NAME])" at bounding box center [784, 551] width 468 height 18
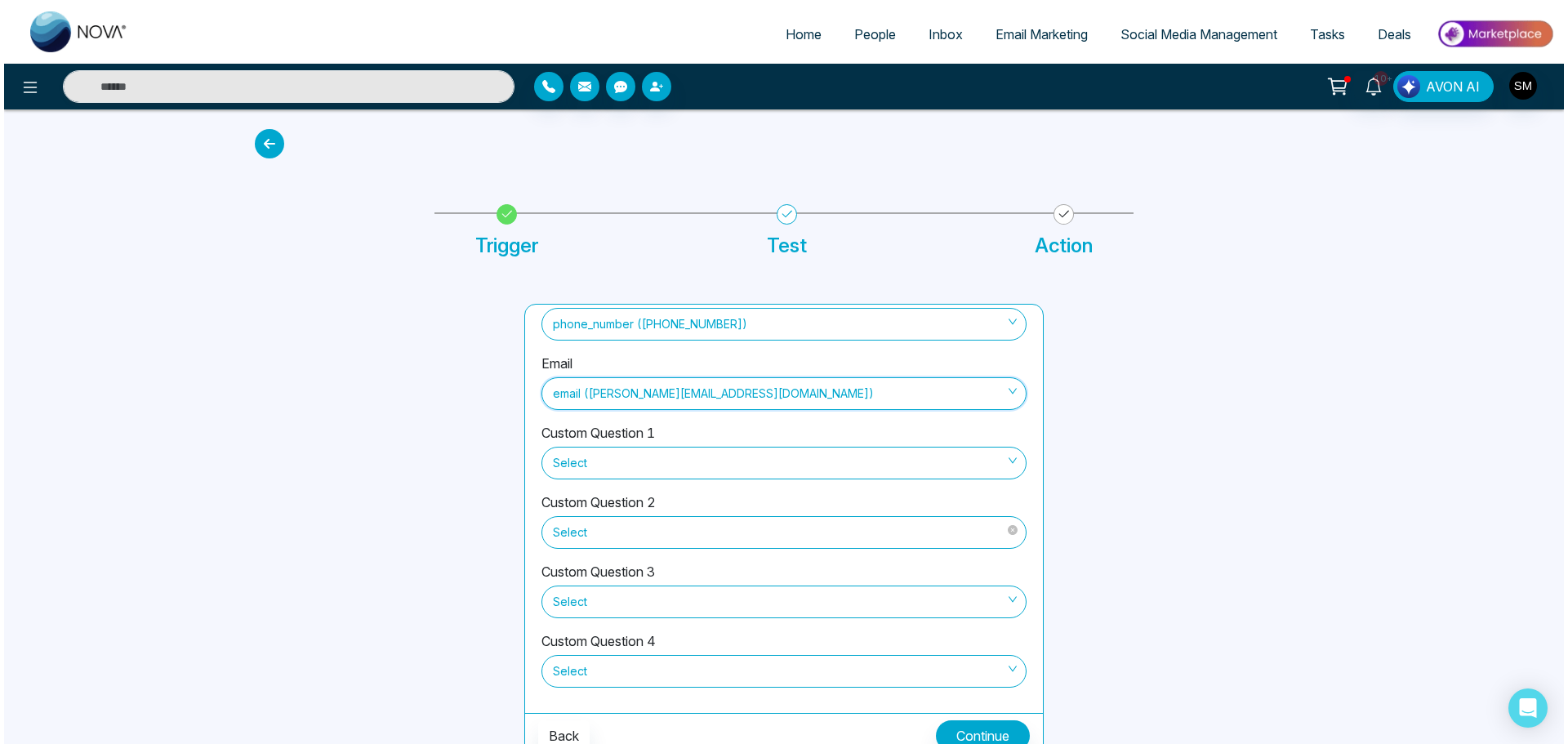
scroll to position [179, 0]
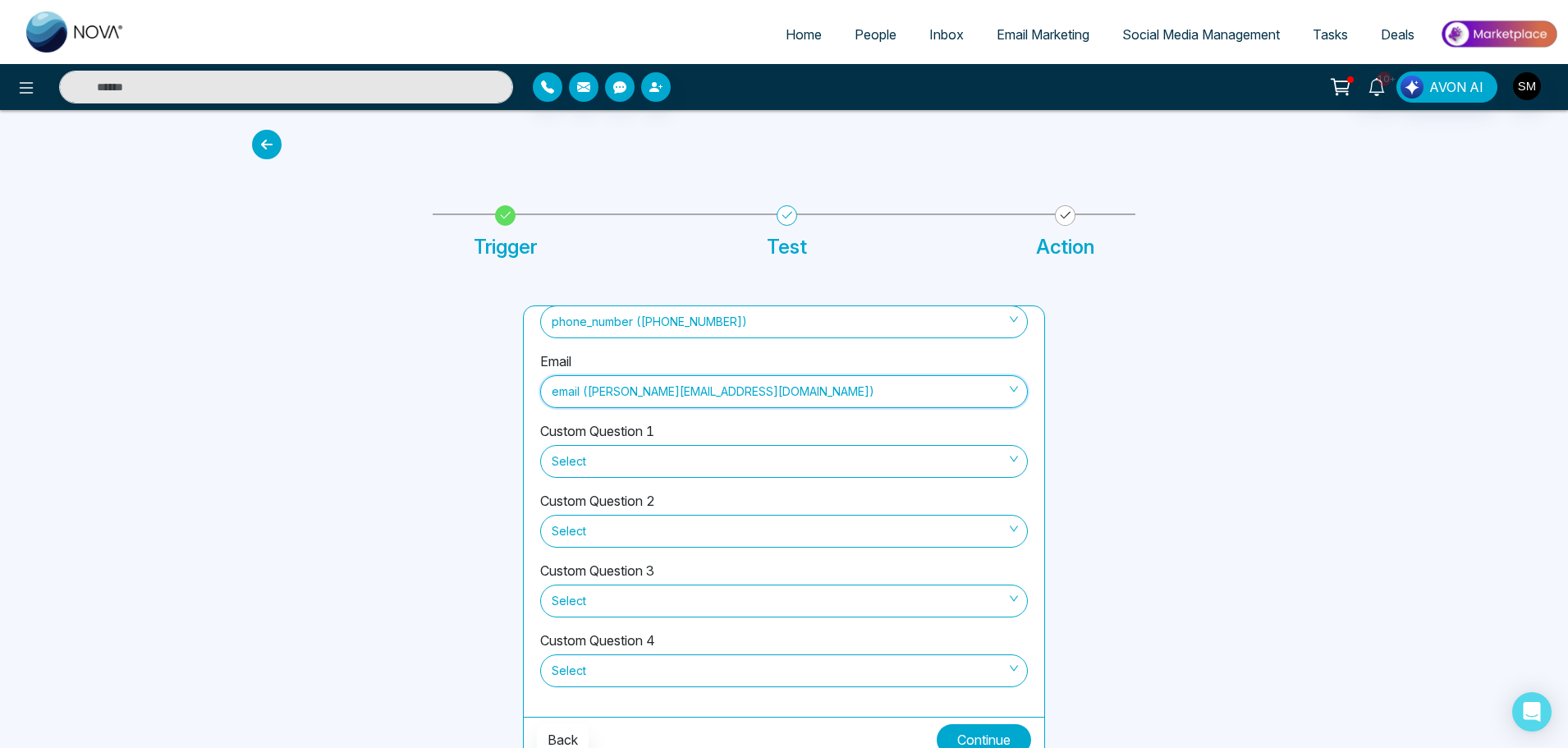
click at [1006, 732] on button "Continue" at bounding box center [983, 739] width 94 height 31
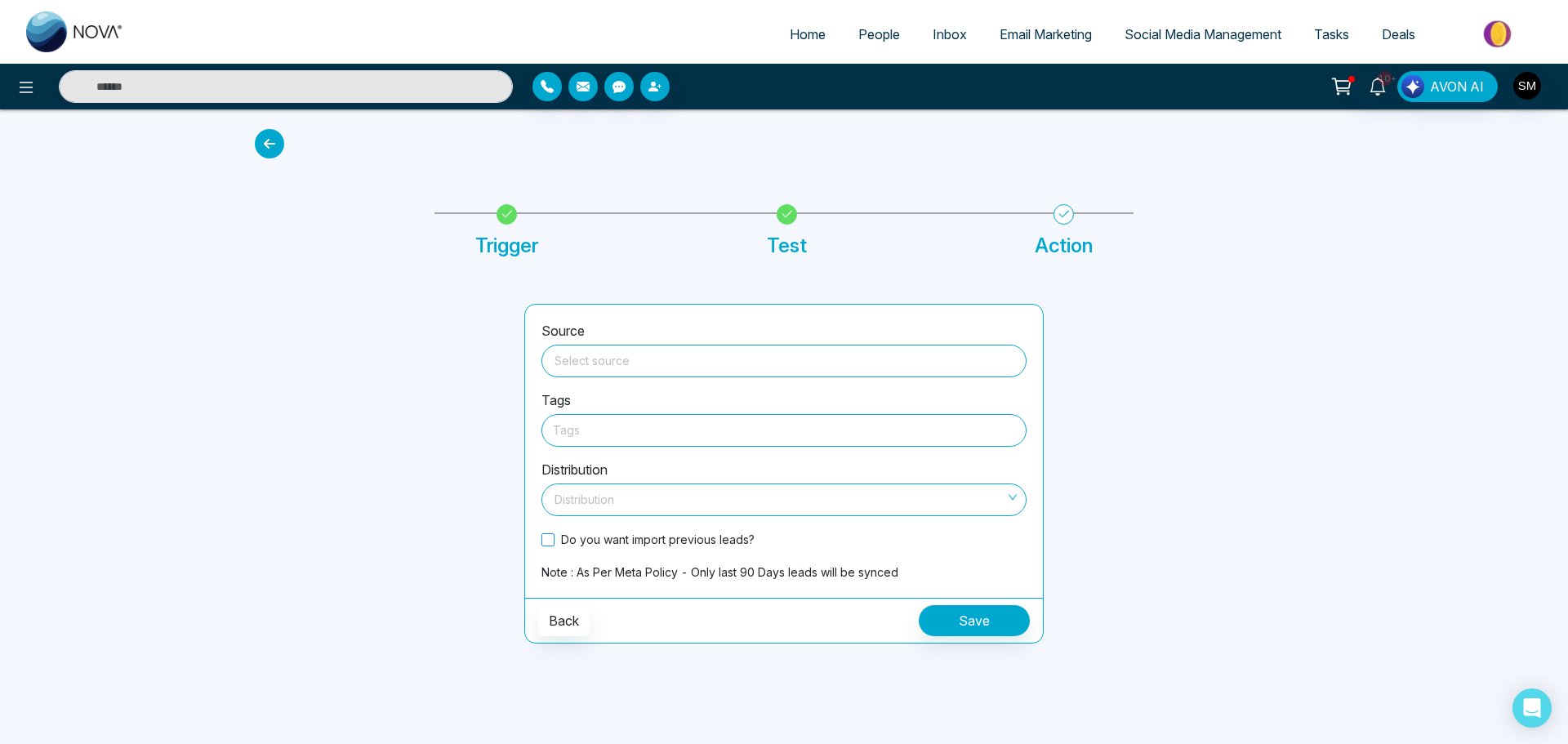
click at [551, 540] on span at bounding box center [548, 539] width 13 height 13
click at [972, 618] on button "Save" at bounding box center [973, 619] width 111 height 31
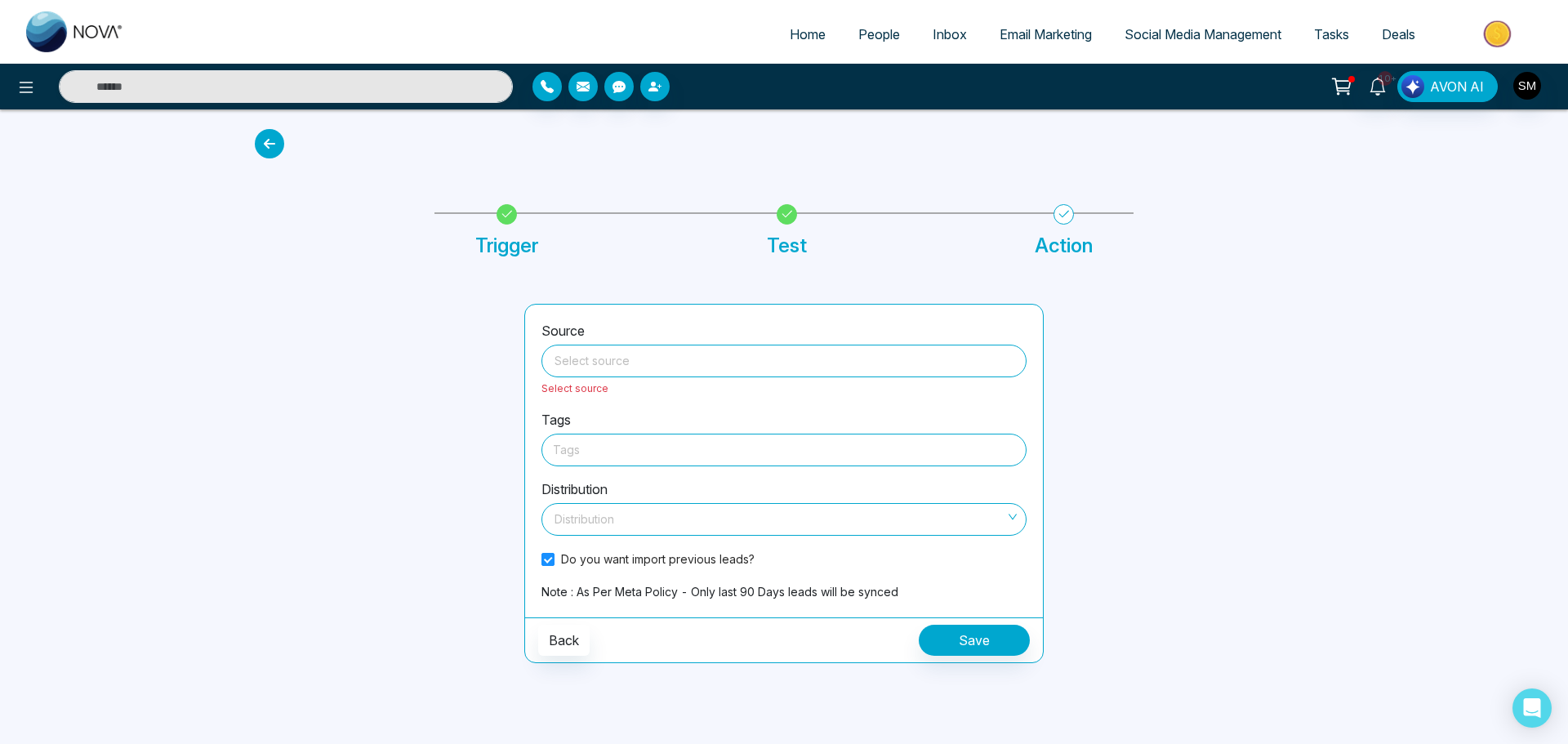
click at [611, 358] on input "search" at bounding box center [784, 357] width 465 height 24
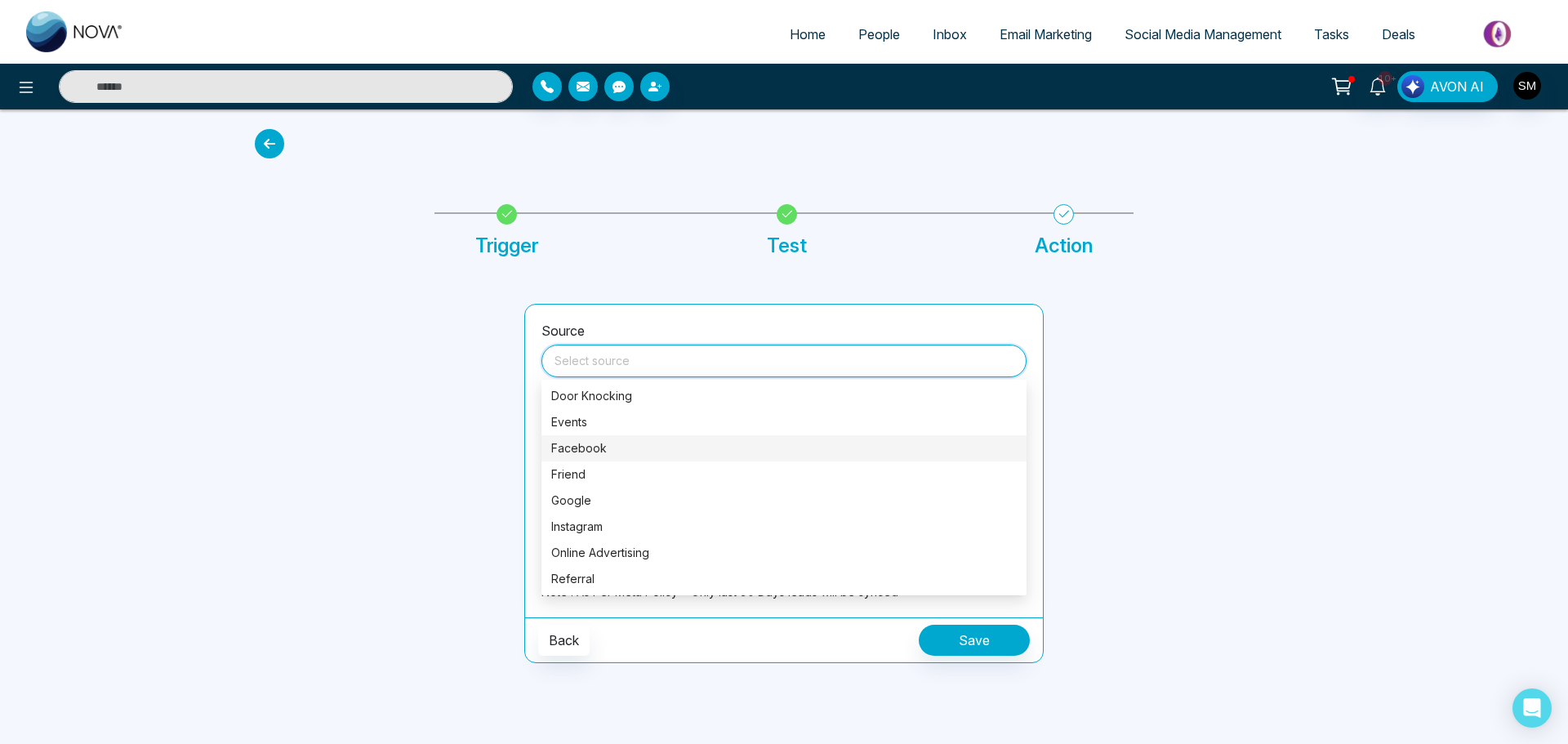
click at [583, 447] on div "Facebook" at bounding box center [784, 447] width 465 height 18
type input "********"
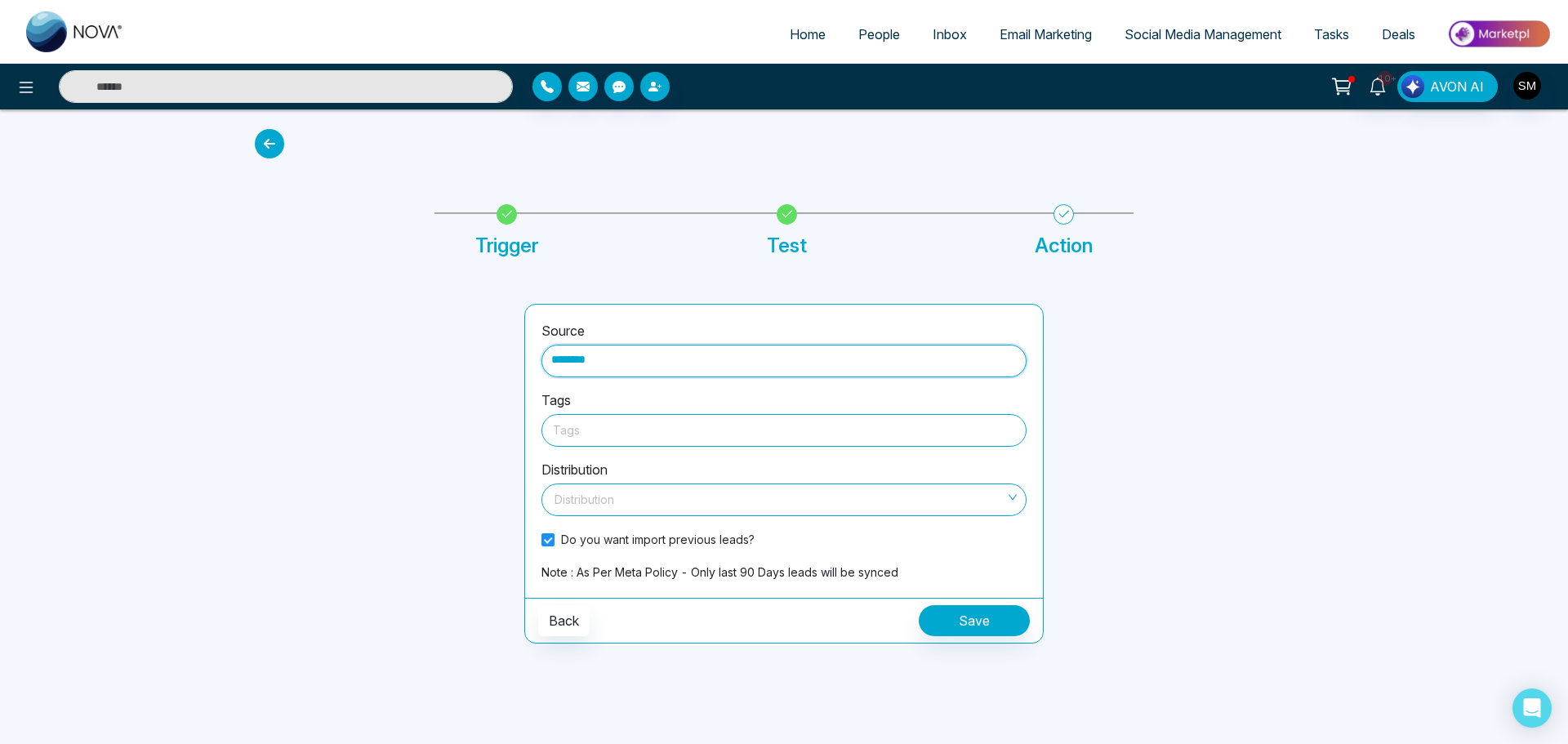
click at [603, 425] on div at bounding box center [784, 430] width 462 height 20
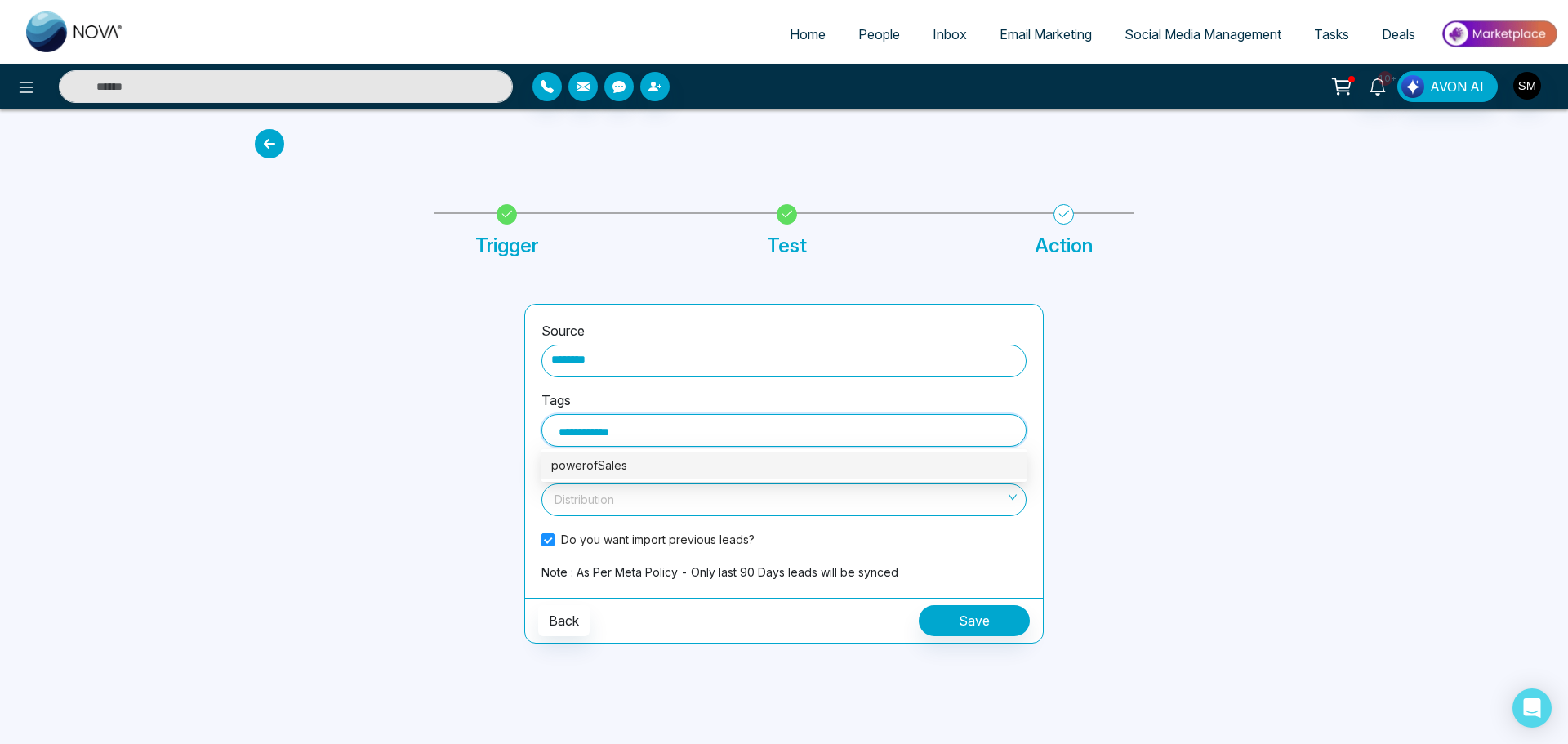
drag, startPoint x: 564, startPoint y: 431, endPoint x: 546, endPoint y: 431, distance: 18.0
click at [546, 431] on div "**********" at bounding box center [784, 430] width 485 height 33
type input "**********"
click at [611, 466] on div "PowerofSales" at bounding box center [784, 465] width 465 height 18
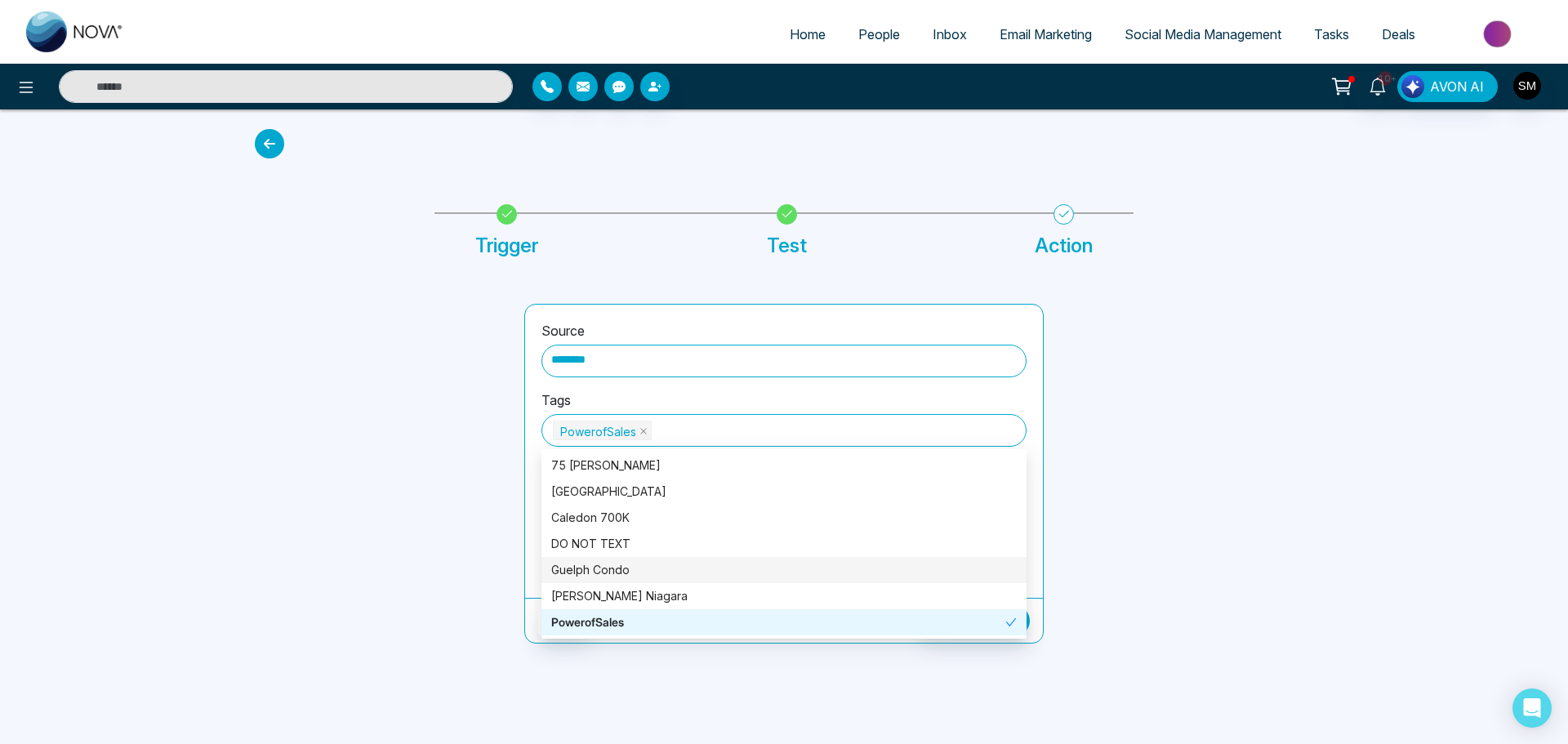
click at [1282, 418] on div at bounding box center [1188, 473] width 270 height 339
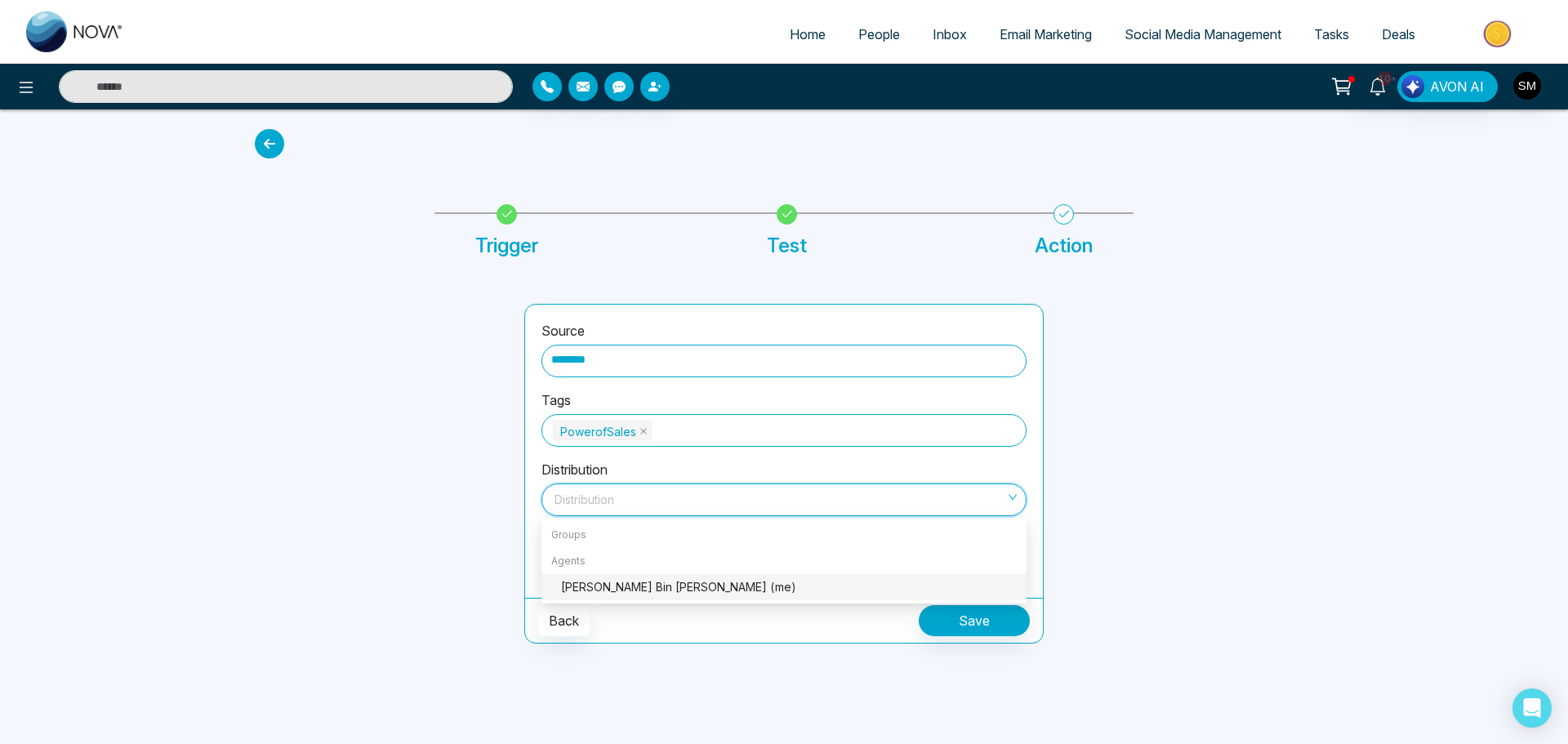
click at [725, 503] on input "search" at bounding box center [778, 496] width 454 height 24
click at [649, 590] on div "[PERSON_NAME] Bin [PERSON_NAME] (me)" at bounding box center [789, 586] width 456 height 18
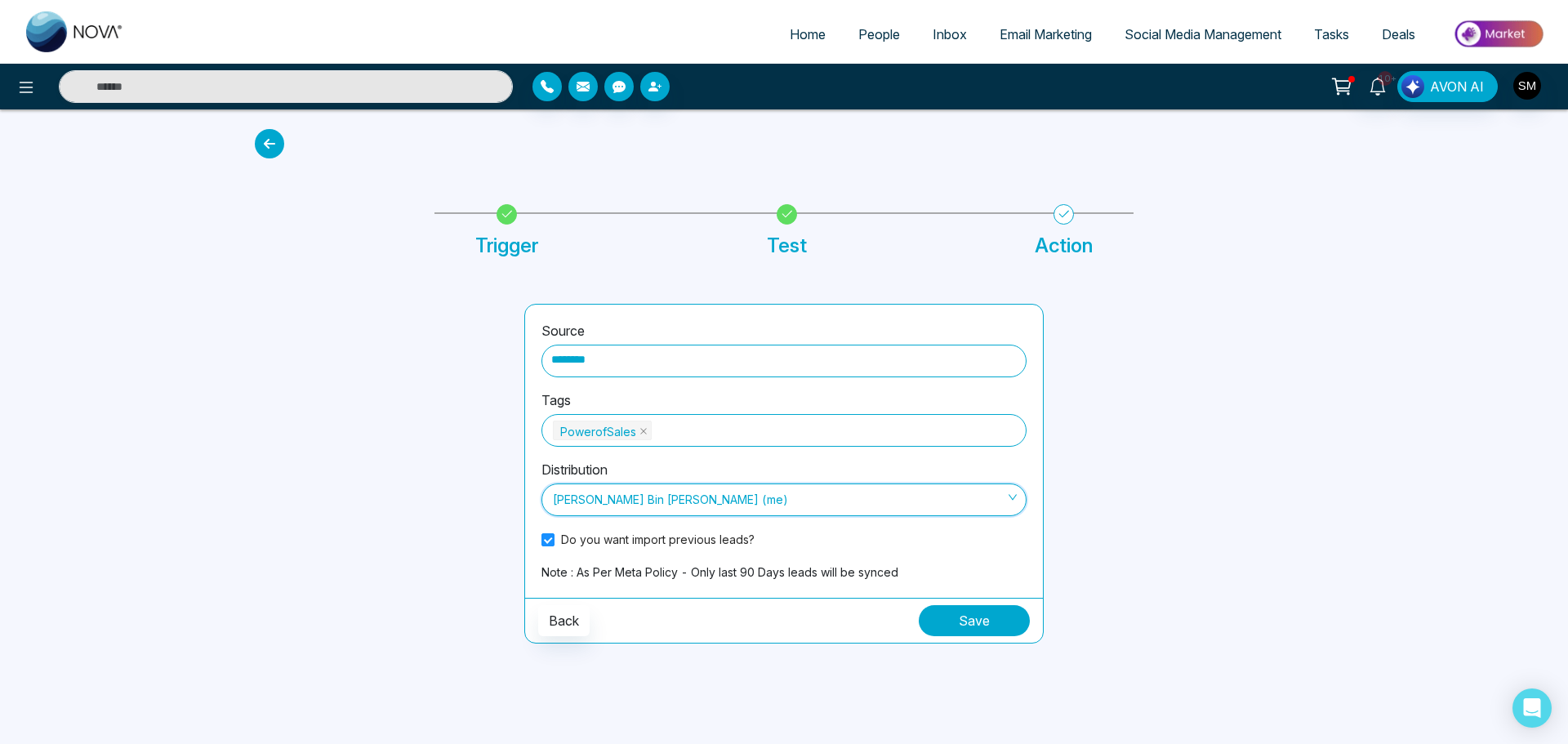
click at [994, 620] on button "Save" at bounding box center [973, 619] width 111 height 31
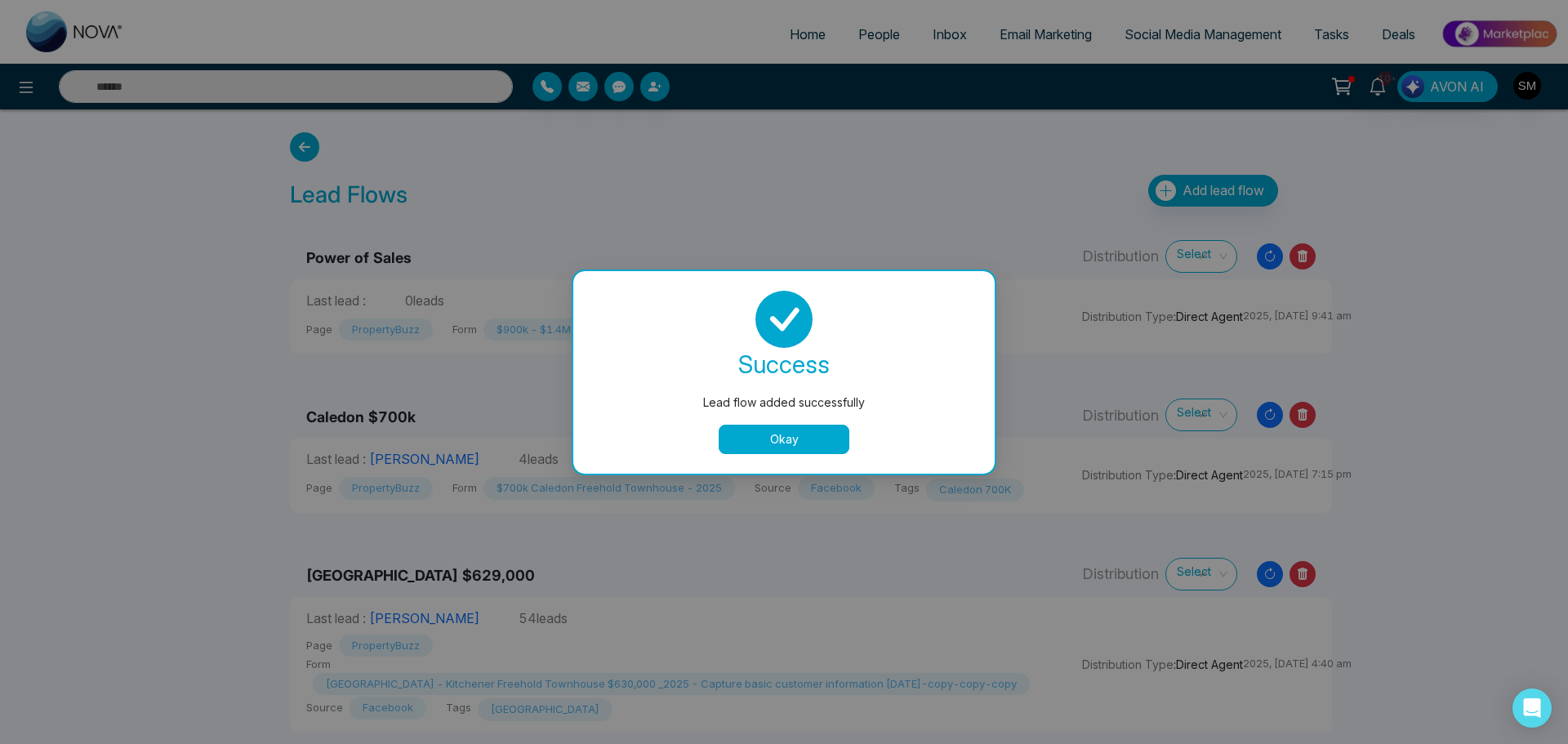
click at [811, 433] on button "Okay" at bounding box center [784, 439] width 130 height 30
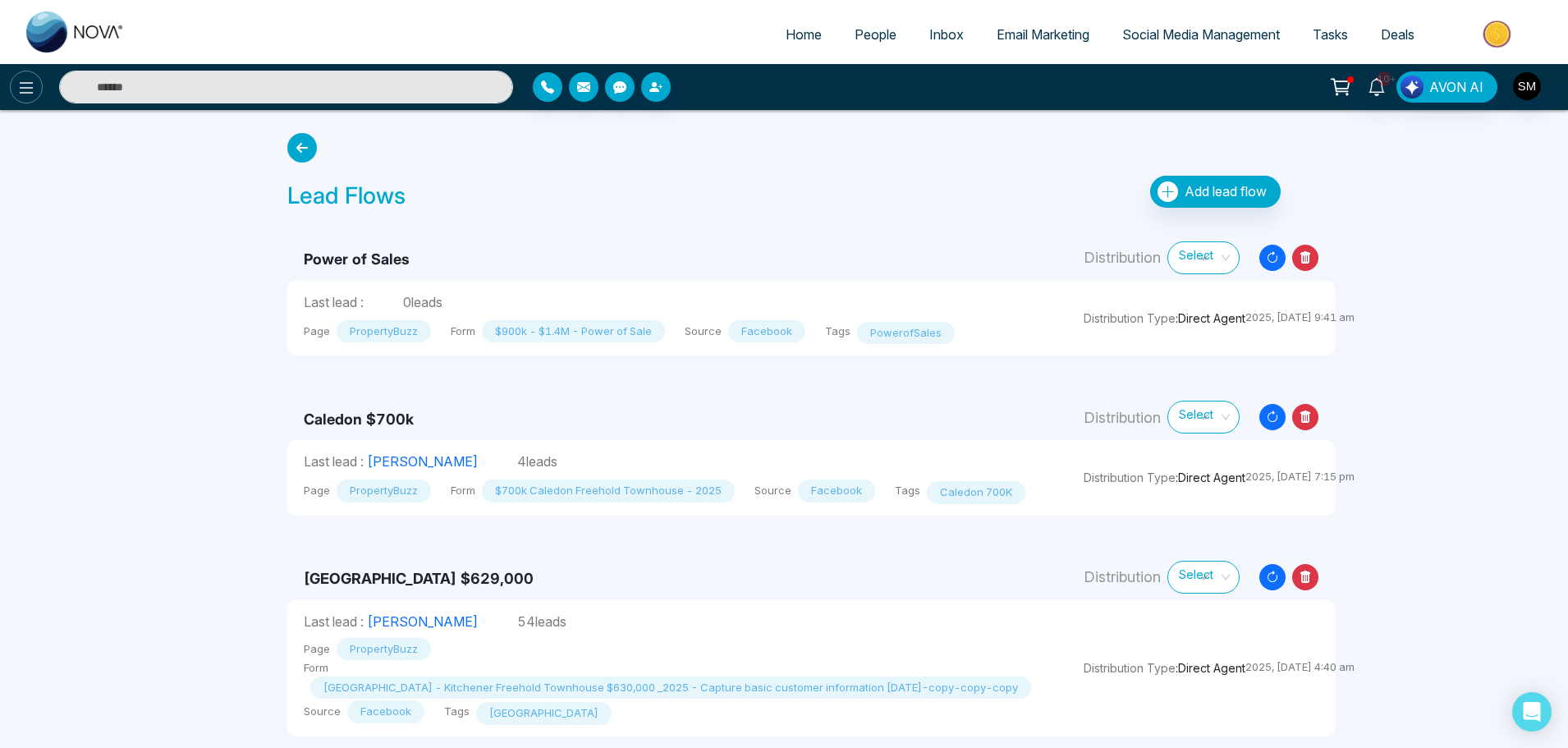
click at [21, 83] on icon at bounding box center [26, 88] width 14 height 11
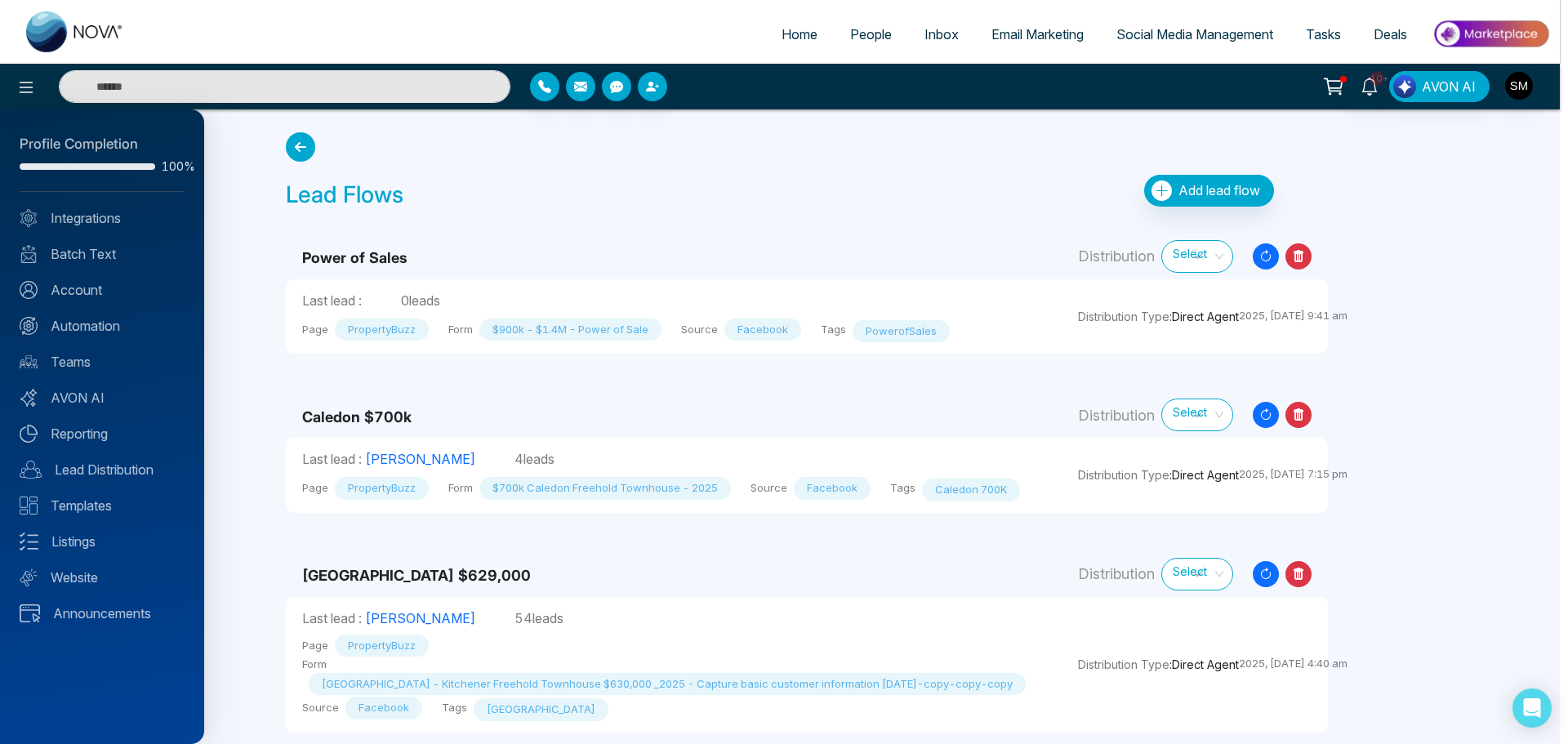
click at [867, 33] on div at bounding box center [784, 372] width 1568 height 744
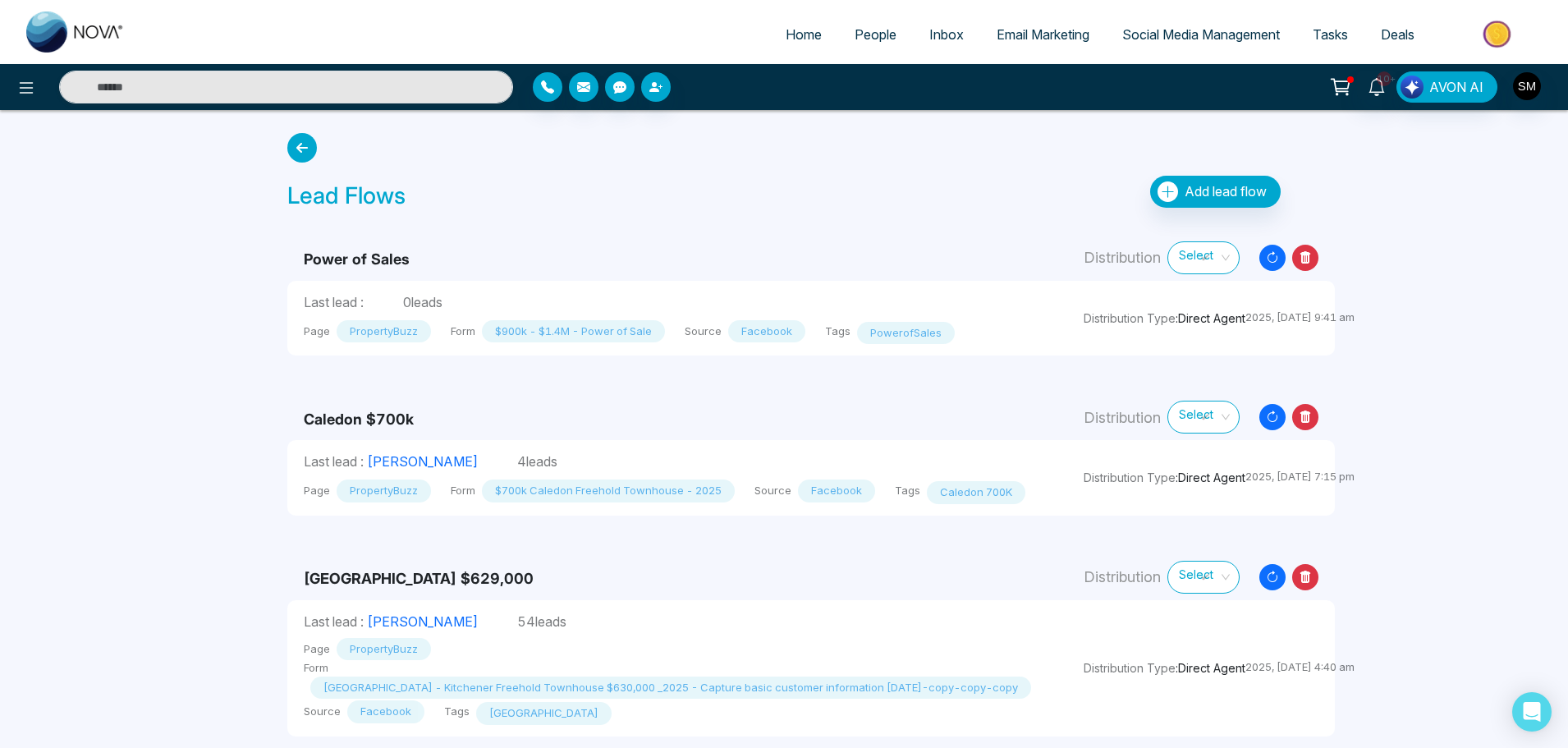
click at [867, 35] on span "People" at bounding box center [876, 35] width 42 height 17
